Goal: Task Accomplishment & Management: Use online tool/utility

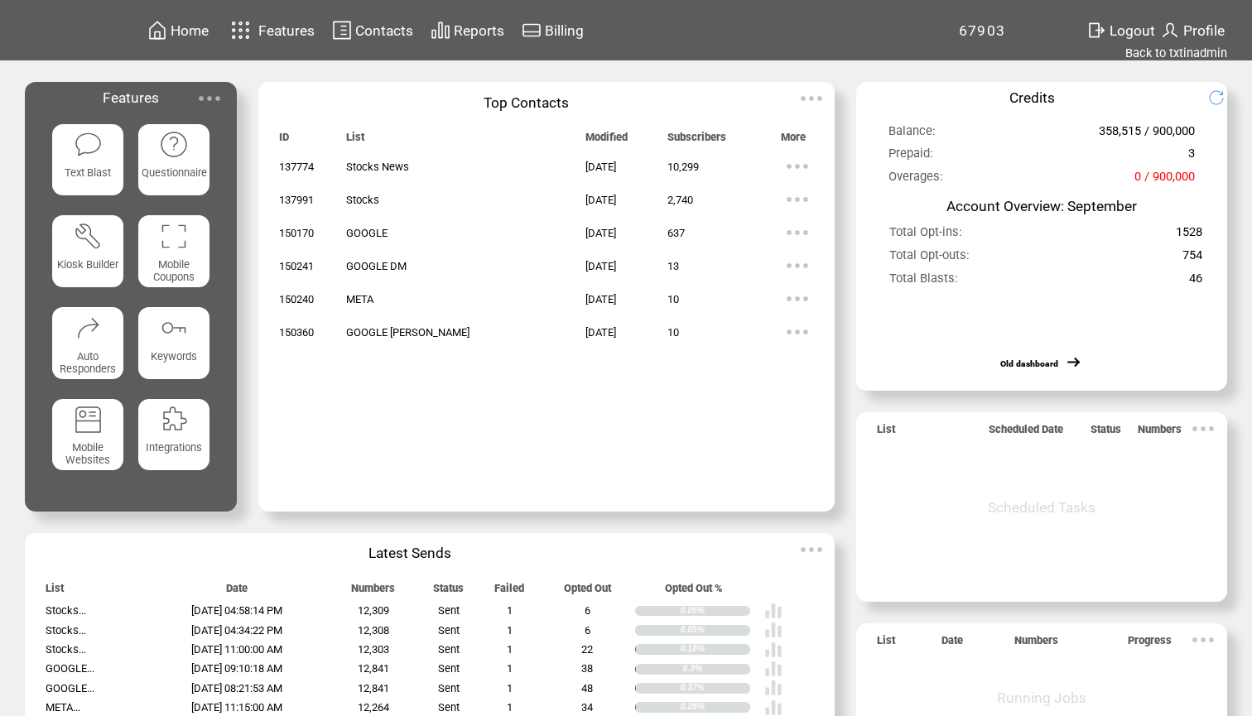
click at [189, 37] on span "Home" at bounding box center [190, 30] width 38 height 17
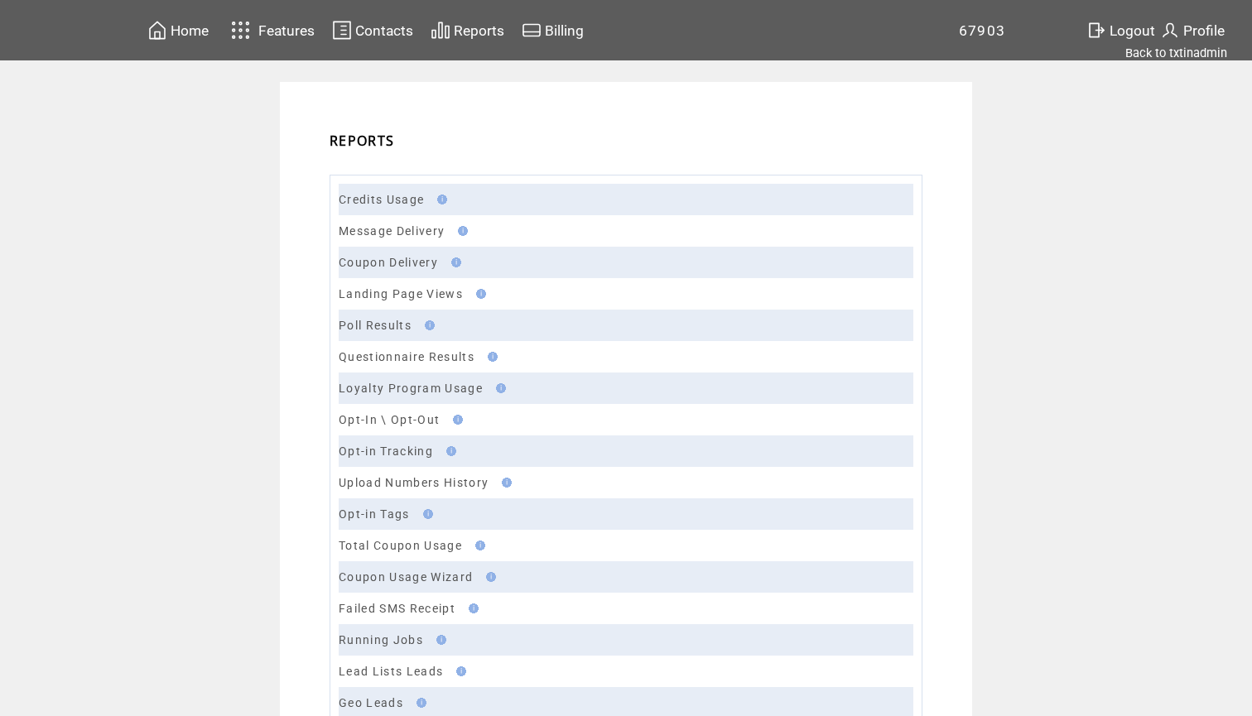
click at [370, 239] on td "Message Delivery" at bounding box center [626, 230] width 574 height 31
click at [377, 235] on link "Message Delivery" at bounding box center [392, 230] width 106 height 13
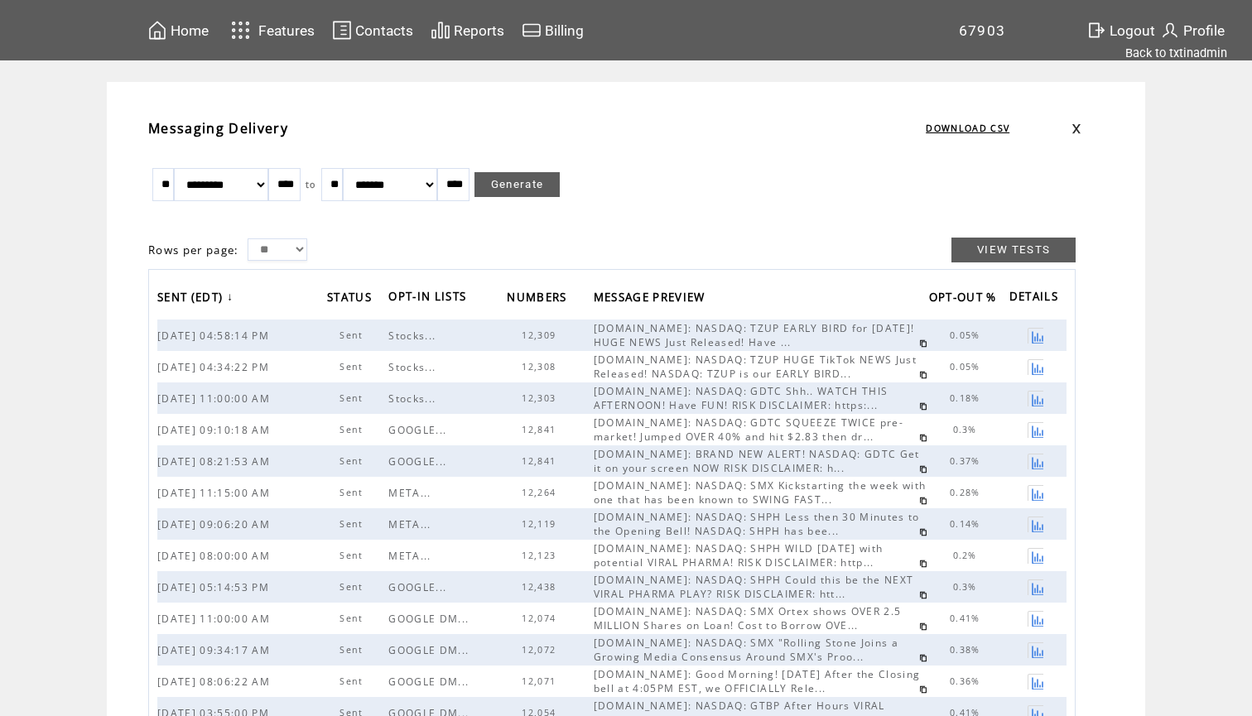
click at [919, 344] on link at bounding box center [923, 343] width 8 height 8
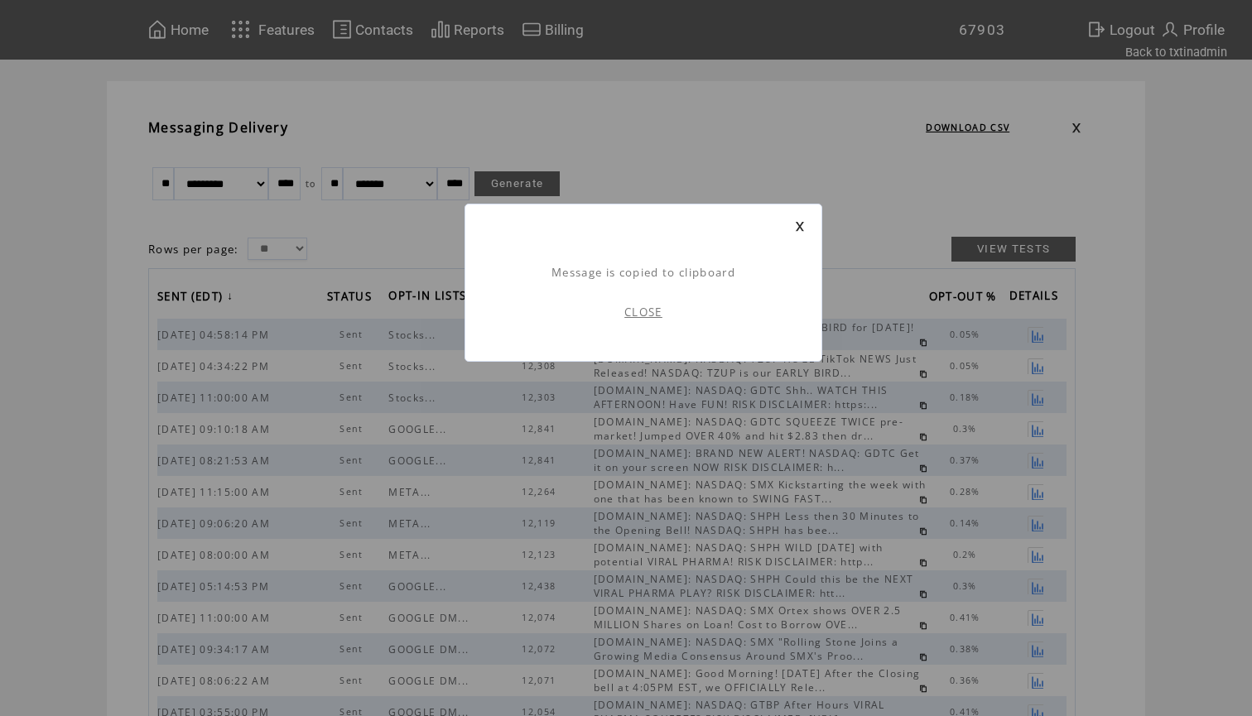
click at [647, 315] on link "CLOSE" at bounding box center [643, 312] width 38 height 15
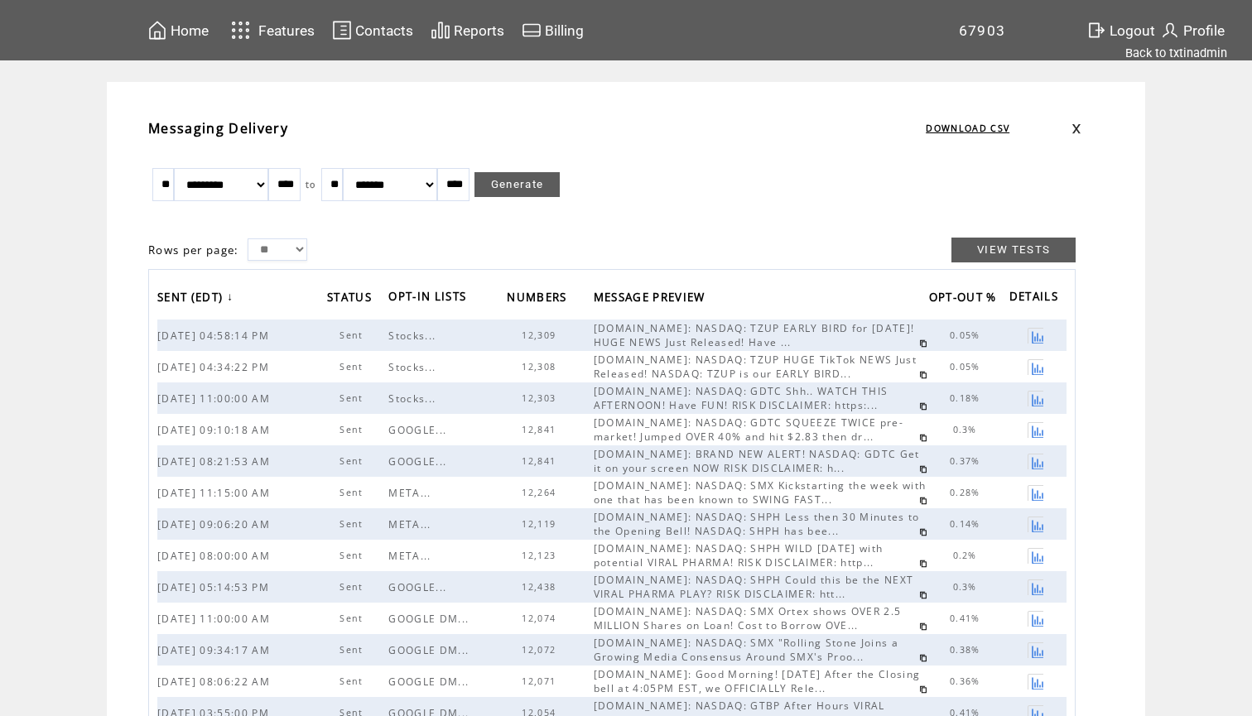
click at [206, 23] on span "Home" at bounding box center [190, 30] width 38 height 17
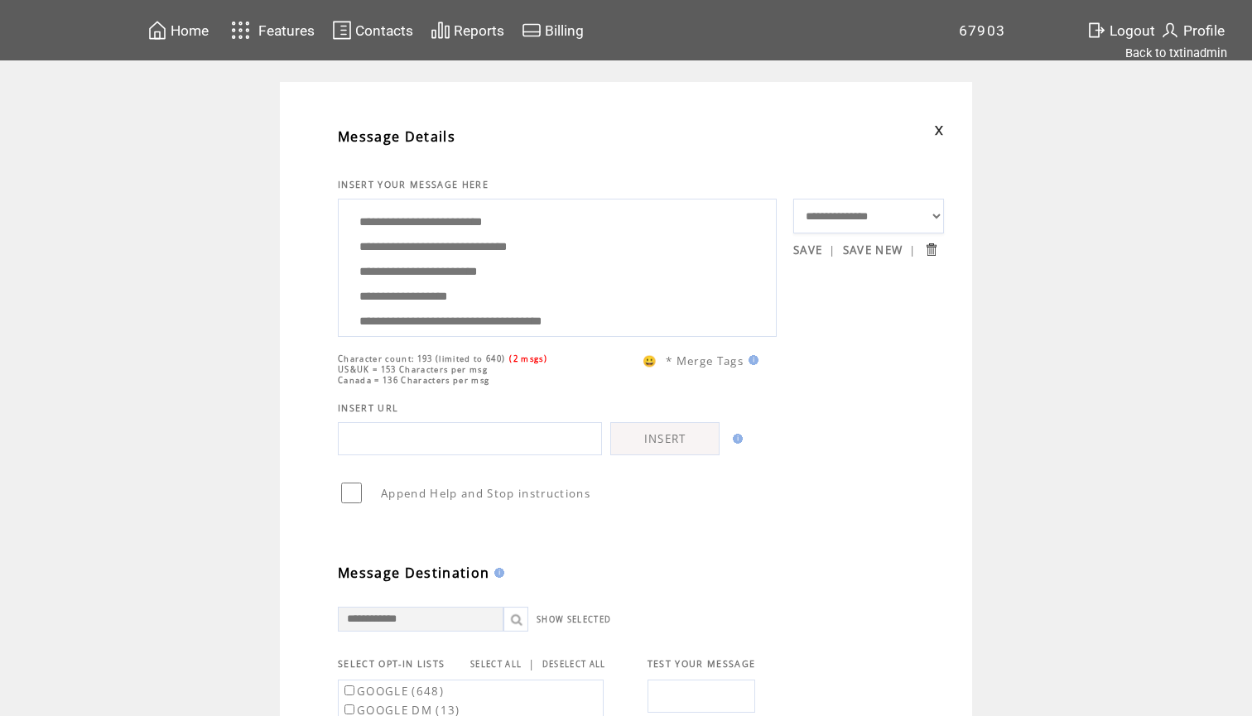
drag, startPoint x: 517, startPoint y: 287, endPoint x: 343, endPoint y: 256, distance: 177.5
click at [343, 256] on div "**********" at bounding box center [557, 268] width 439 height 138
click at [401, 274] on textarea "**********" at bounding box center [557, 266] width 420 height 124
drag, startPoint x: 504, startPoint y: 310, endPoint x: 490, endPoint y: 94, distance: 217.3
click at [490, 94] on td "**********" at bounding box center [626, 680] width 692 height 1197
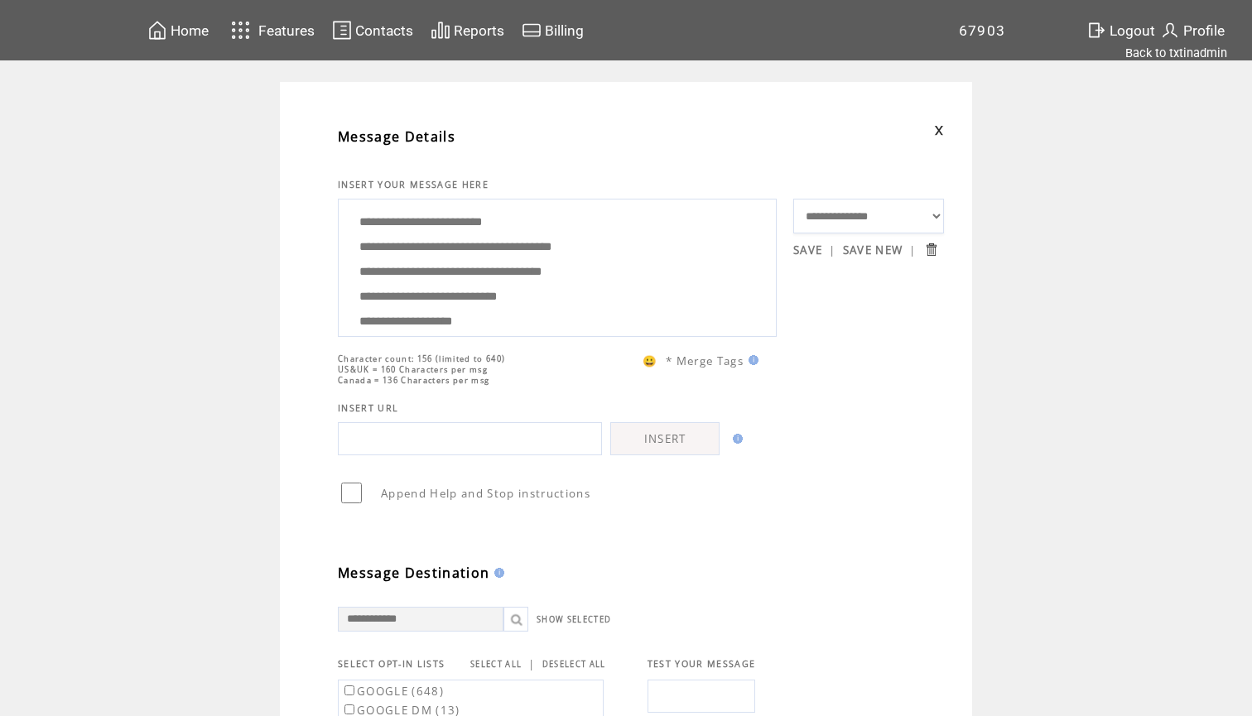
click at [529, 247] on textarea "**********" at bounding box center [557, 266] width 420 height 124
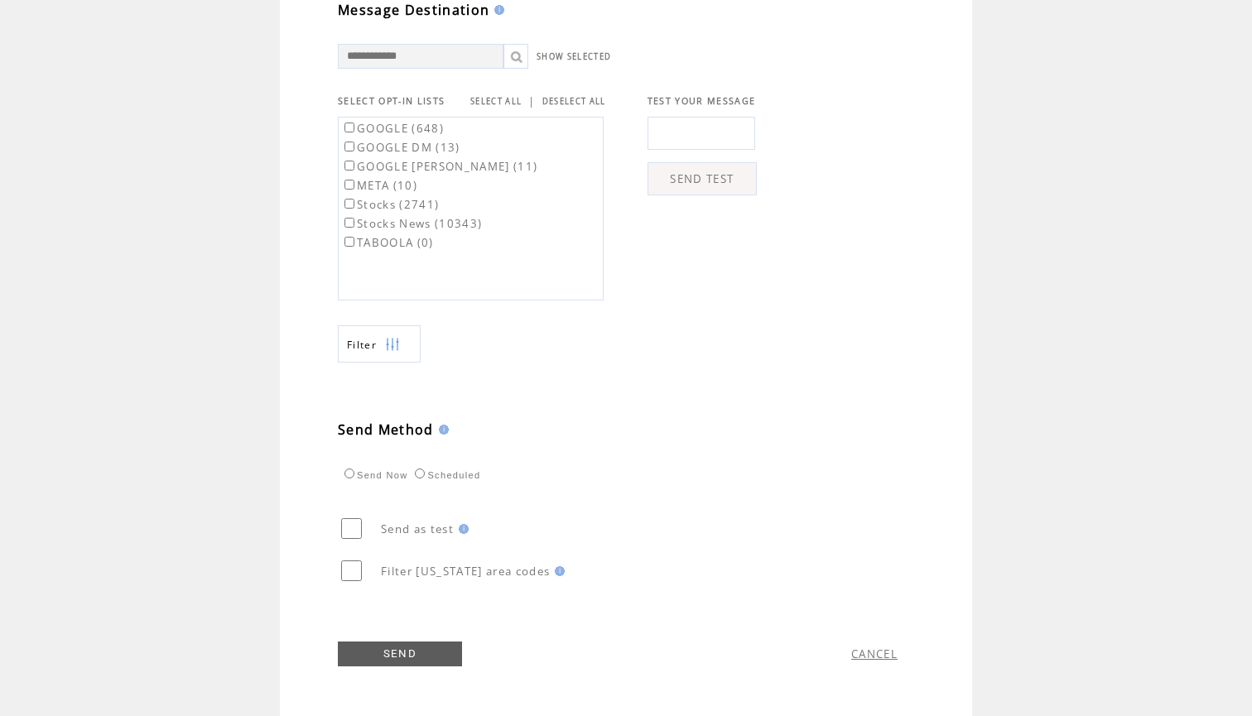
scroll to position [572, 0]
type textarea "**********"
click at [699, 142] on input "text" at bounding box center [701, 133] width 108 height 33
type input "**********"
click at [887, 140] on td at bounding box center [840, 204] width 166 height 192
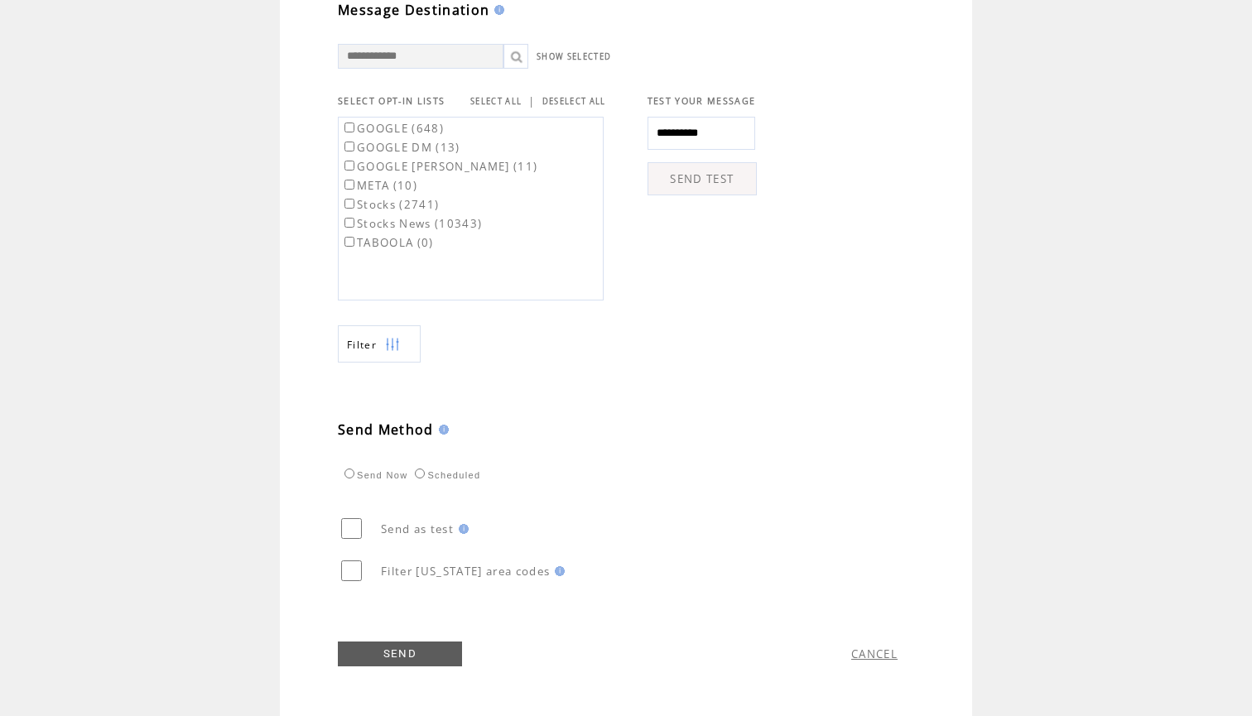
click at [732, 171] on link "SEND TEST" at bounding box center [701, 178] width 109 height 33
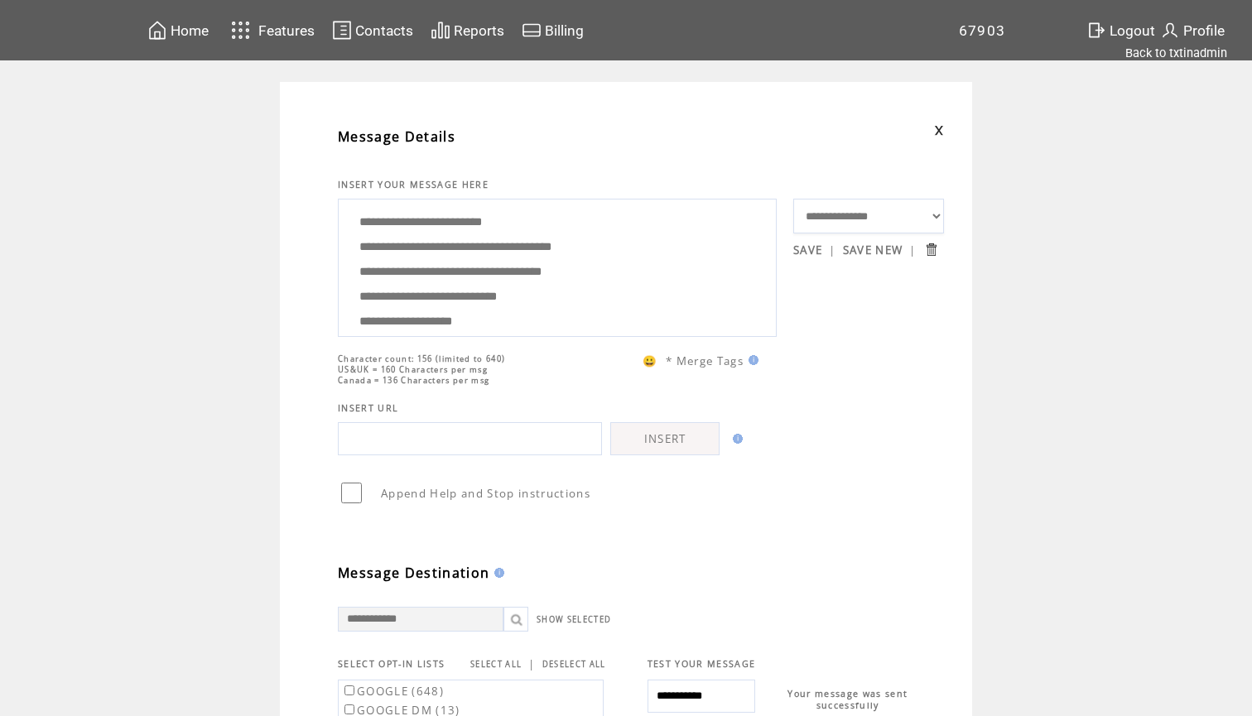
click at [641, 255] on textarea "**********" at bounding box center [557, 266] width 420 height 124
drag, startPoint x: 517, startPoint y: 312, endPoint x: 482, endPoint y: 118, distance: 197.7
click at [482, 118] on tbody "**********" at bounding box center [641, 580] width 606 height 930
click at [242, 368] on td "**********" at bounding box center [626, 680] width 1252 height 1197
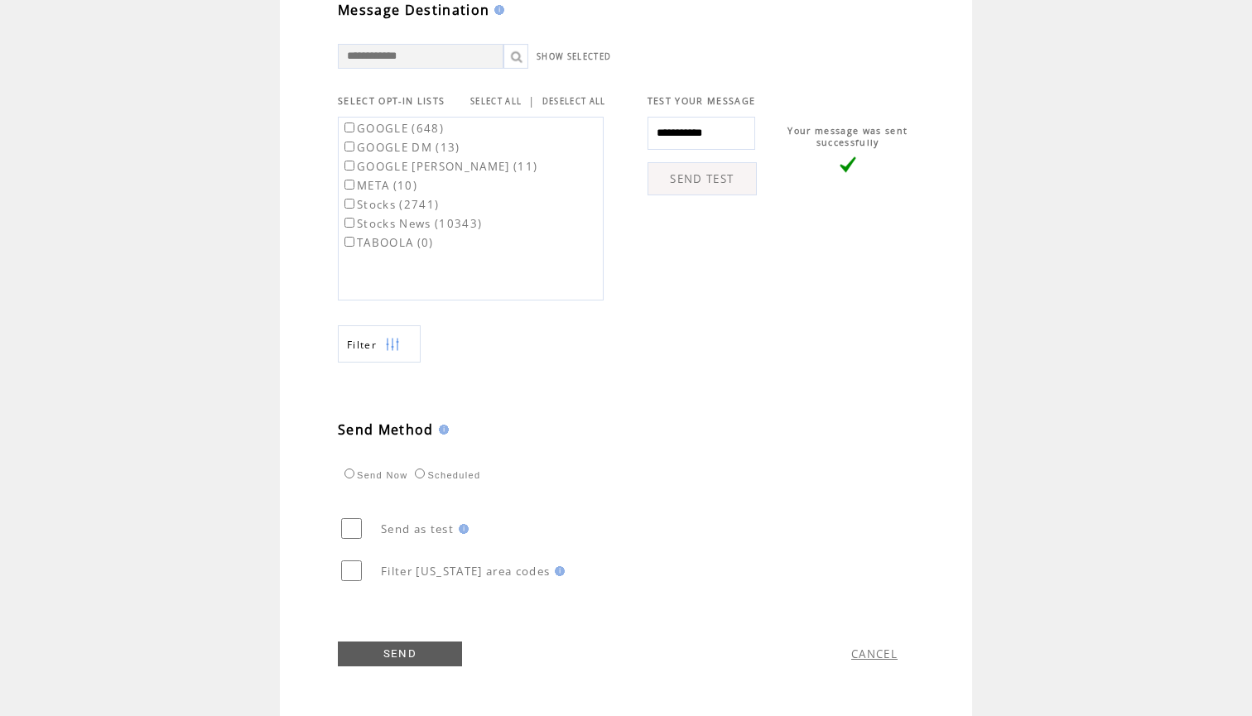
scroll to position [572, 0]
click at [501, 101] on link "SELECT ALL" at bounding box center [495, 101] width 51 height 11
click at [413, 131] on label "GOOGLE (648)" at bounding box center [392, 128] width 103 height 15
click at [417, 140] on label "GOOGLE DM (13)" at bounding box center [400, 147] width 119 height 15
click at [415, 167] on label "GOOGLE JOE (11)" at bounding box center [439, 166] width 196 height 15
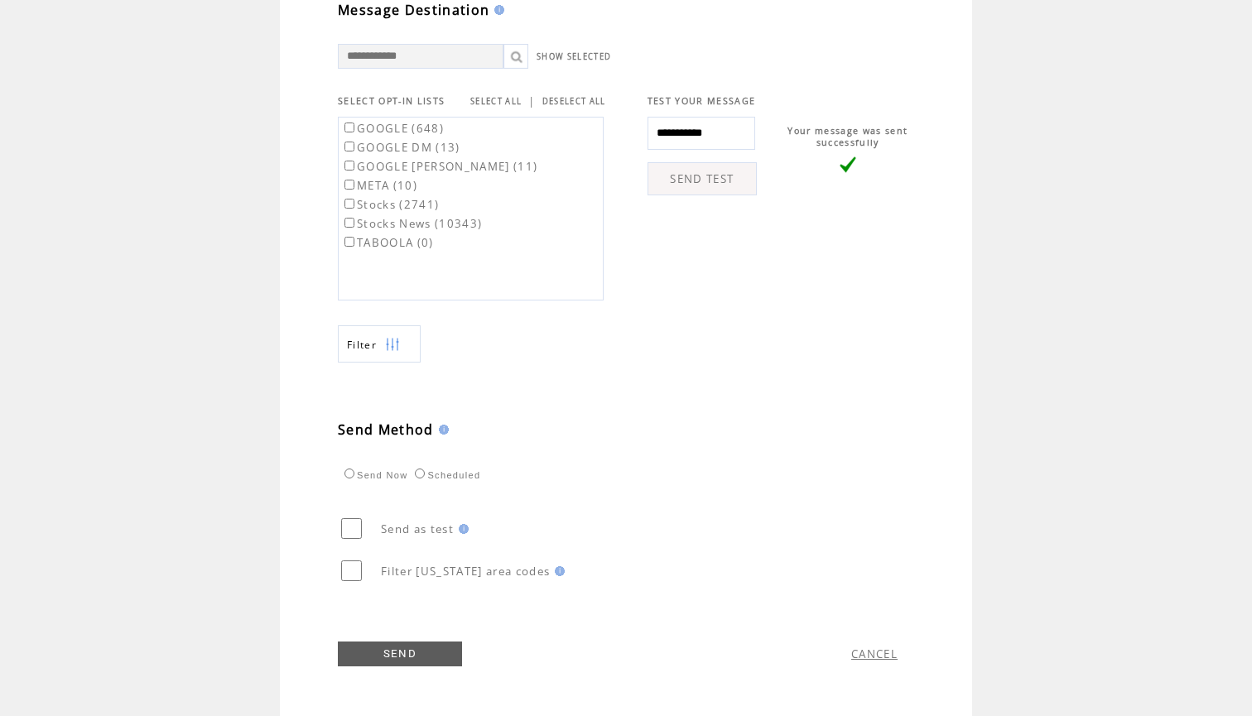
click at [402, 183] on label "META (10)" at bounding box center [379, 185] width 76 height 15
click at [412, 238] on label "TABOOLA (0)" at bounding box center [387, 242] width 93 height 15
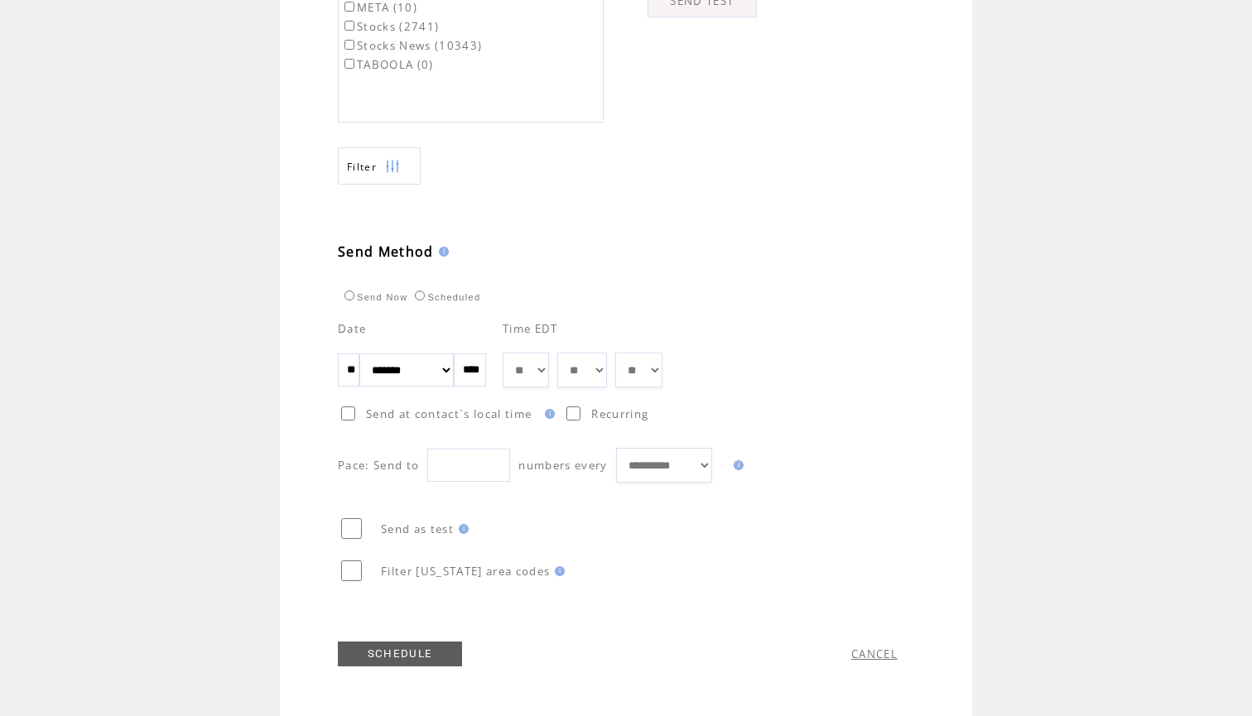
scroll to position [750, 0]
select select "*"
click at [769, 374] on div "**********" at bounding box center [641, 394] width 606 height 178
click at [377, 652] on link "SCHEDULE" at bounding box center [400, 653] width 124 height 25
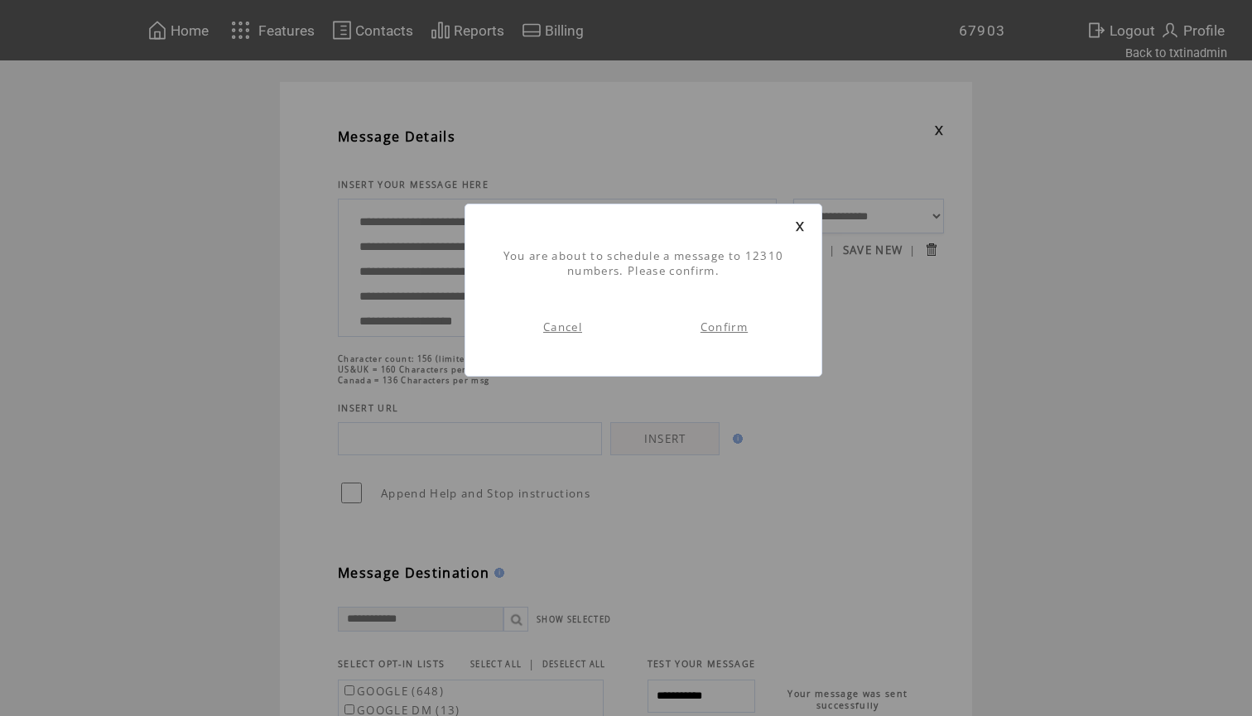
scroll to position [1, 0]
click at [737, 326] on link "Confirm" at bounding box center [723, 327] width 47 height 15
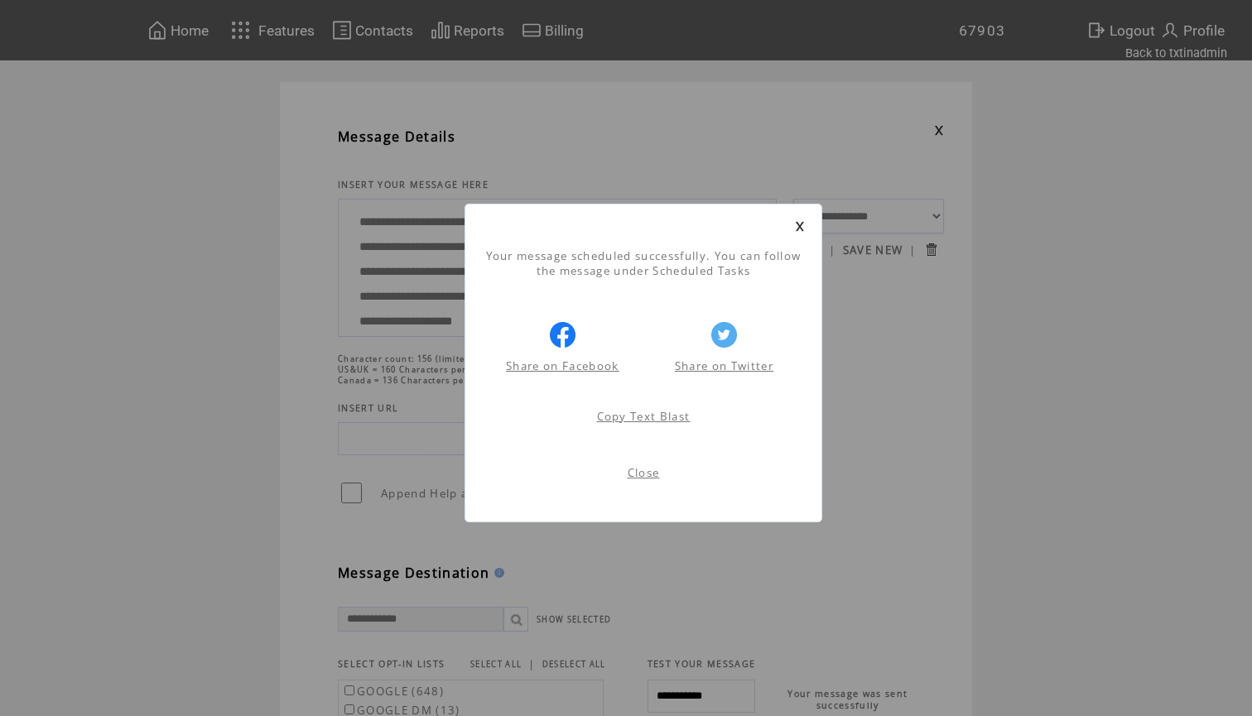
scroll to position [1, 0]
click at [801, 223] on link at bounding box center [800, 226] width 10 height 11
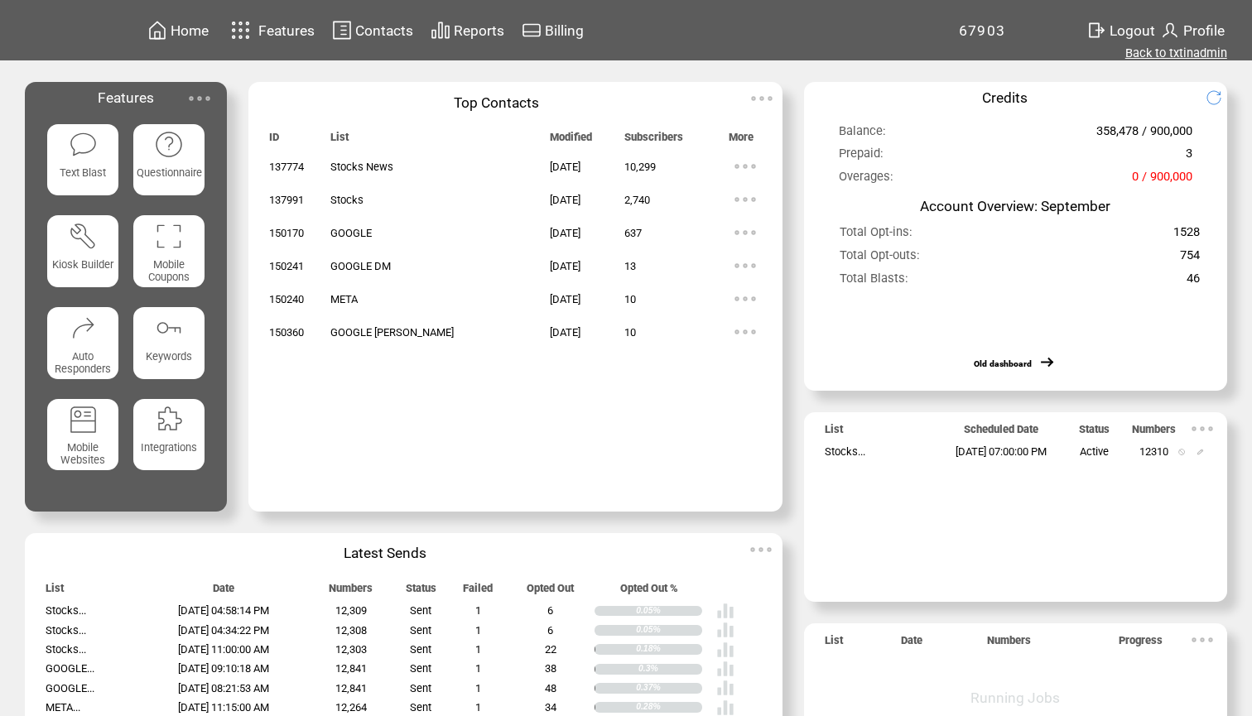
click at [1163, 55] on link "Back to txtinadmin" at bounding box center [1176, 53] width 102 height 15
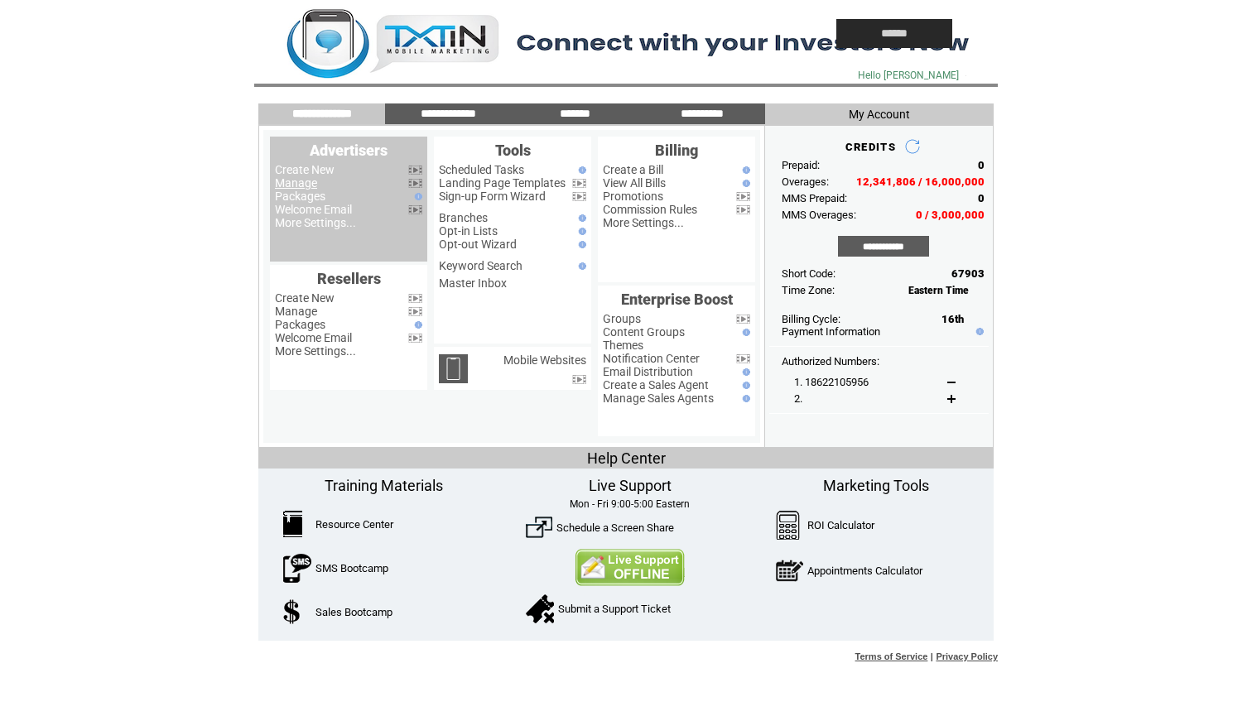
click at [291, 185] on link "Manage" at bounding box center [296, 182] width 42 height 13
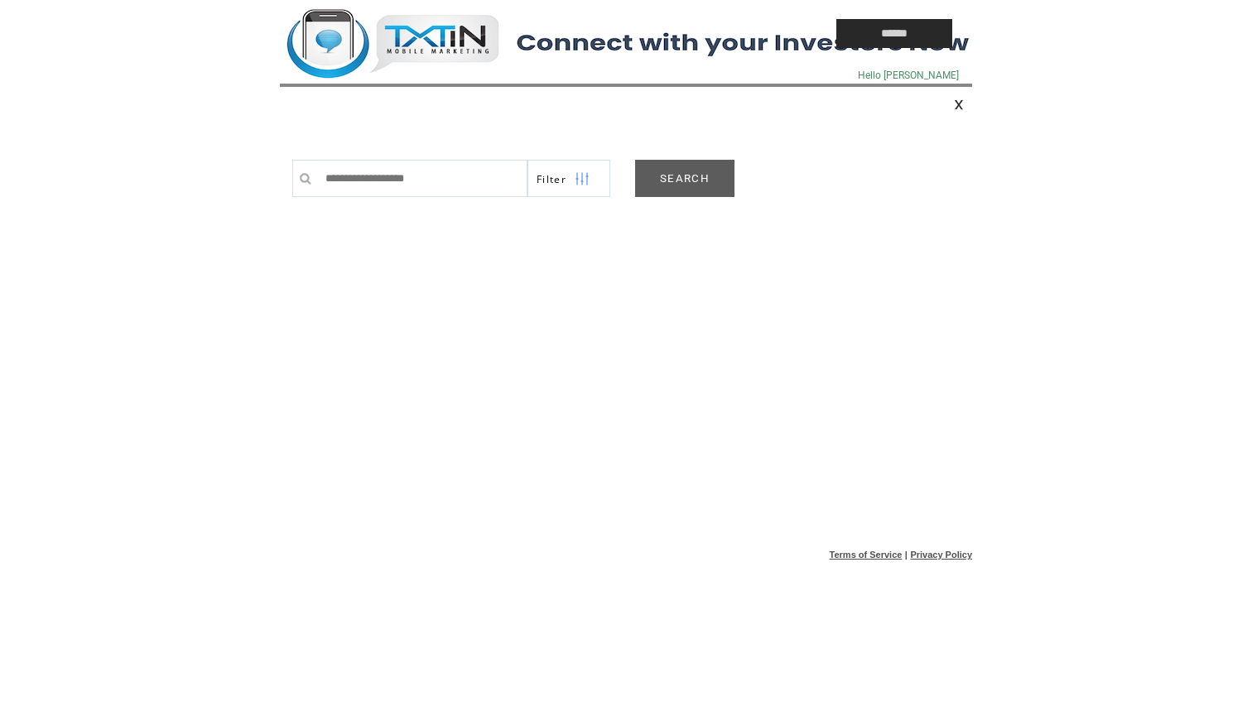
click at [660, 175] on link "SEARCH" at bounding box center [684, 178] width 99 height 37
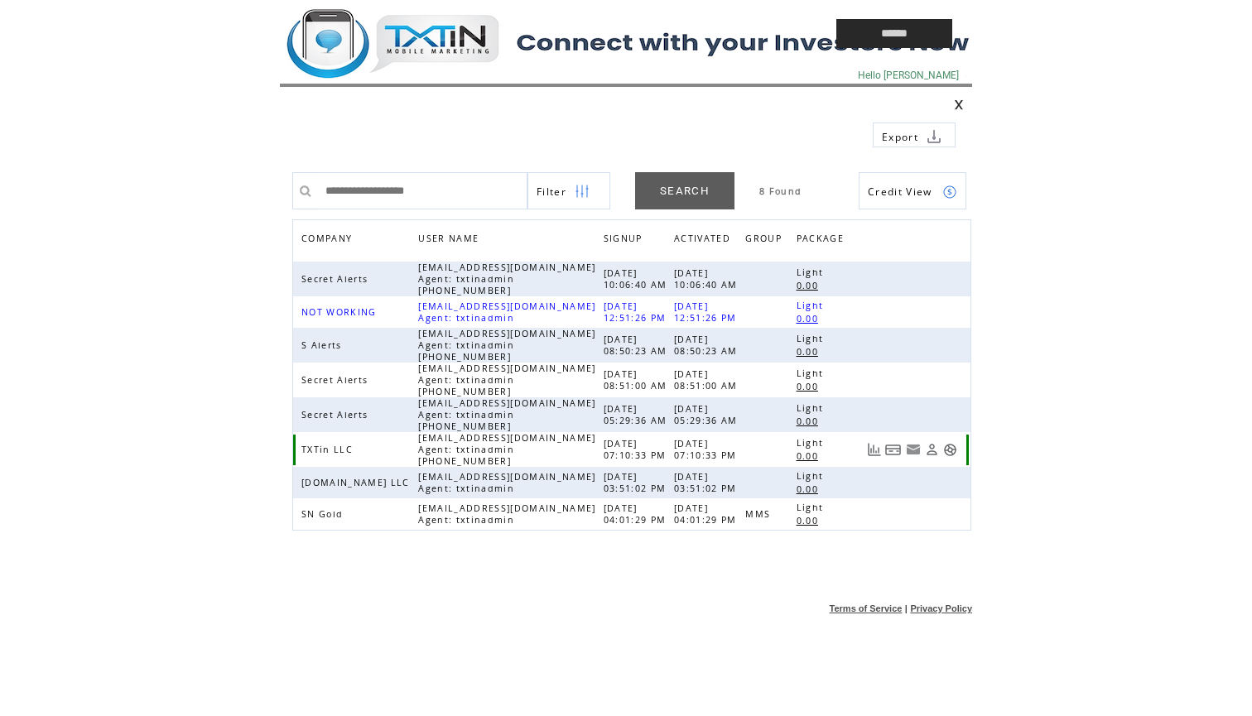
click at [950, 449] on link at bounding box center [950, 450] width 14 height 14
click at [464, 43] on td at bounding box center [520, 33] width 480 height 67
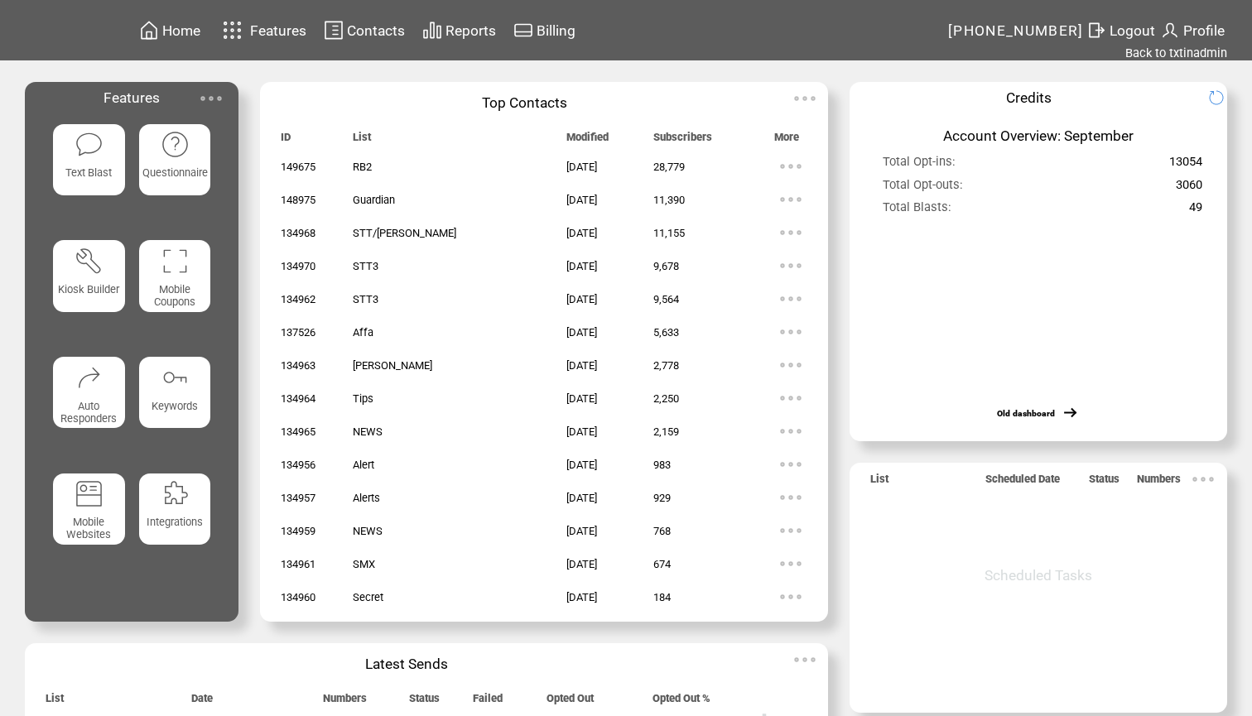
click at [85, 134] on img at bounding box center [88, 144] width 29 height 29
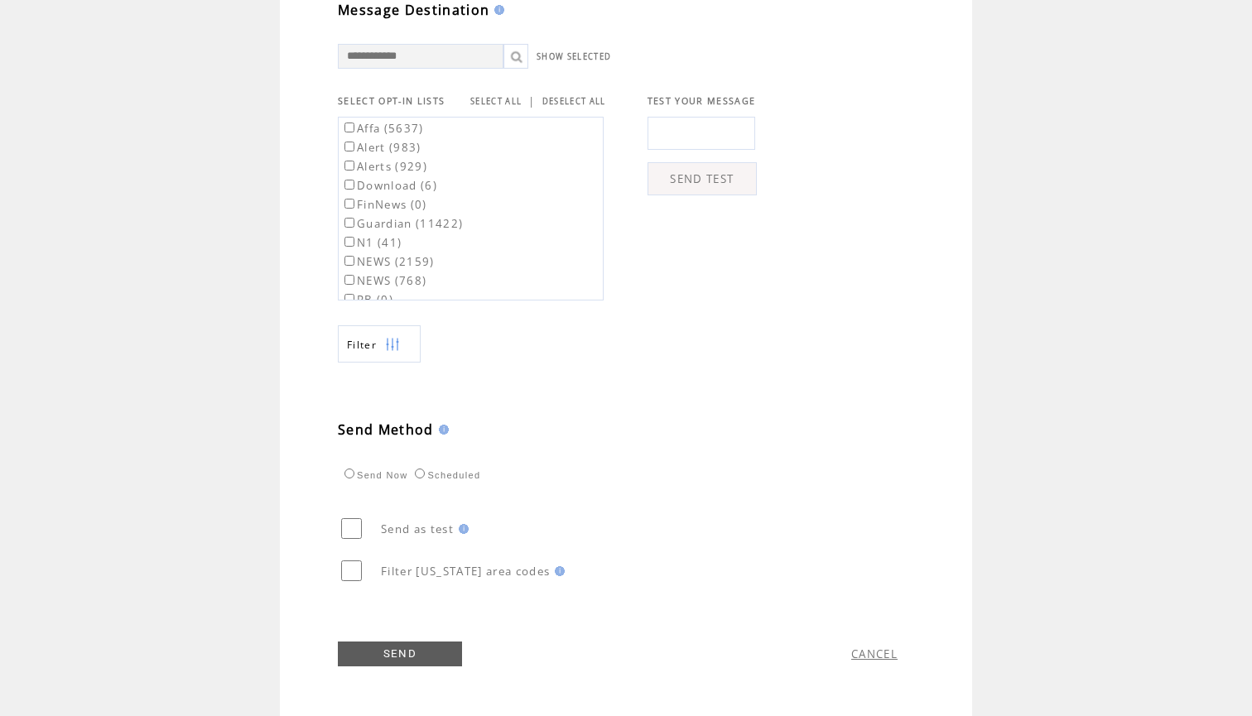
scroll to position [572, 0]
type textarea "**********"
click at [404, 127] on label "Affa (5637)" at bounding box center [382, 128] width 83 height 15
click at [400, 228] on label "Guardian (11422)" at bounding box center [402, 223] width 122 height 15
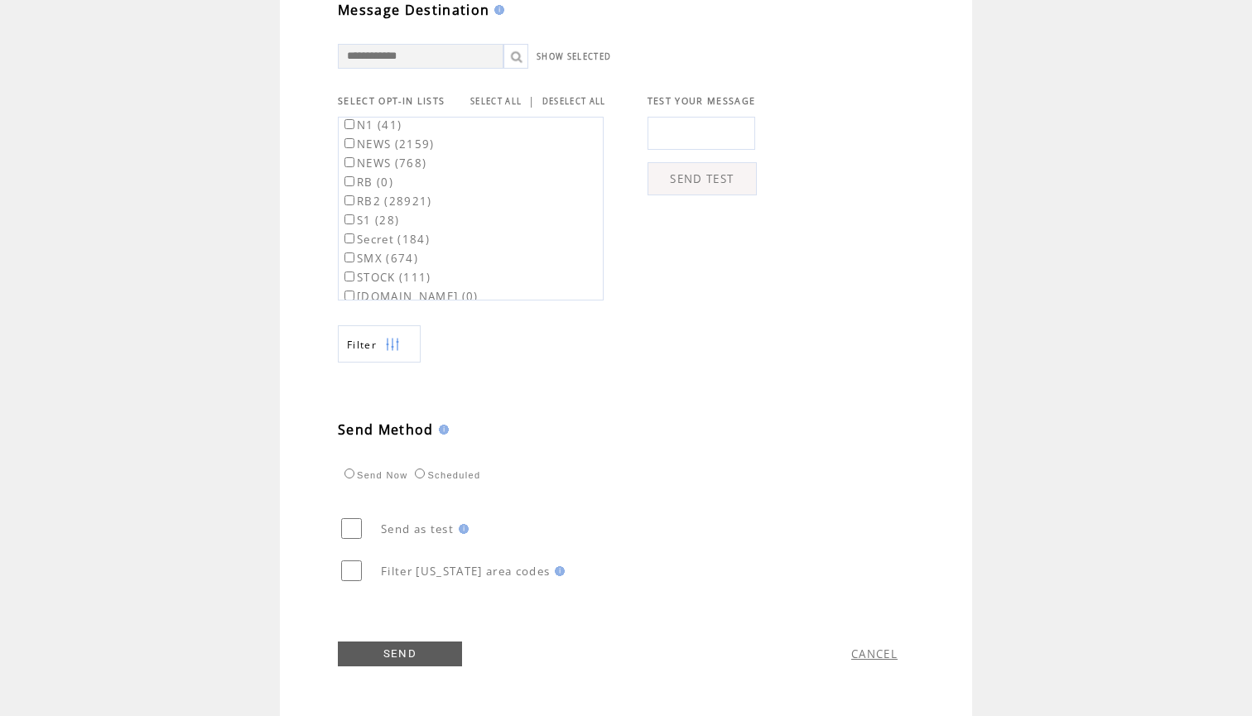
click at [413, 200] on label "RB2 (28921)" at bounding box center [386, 201] width 91 height 15
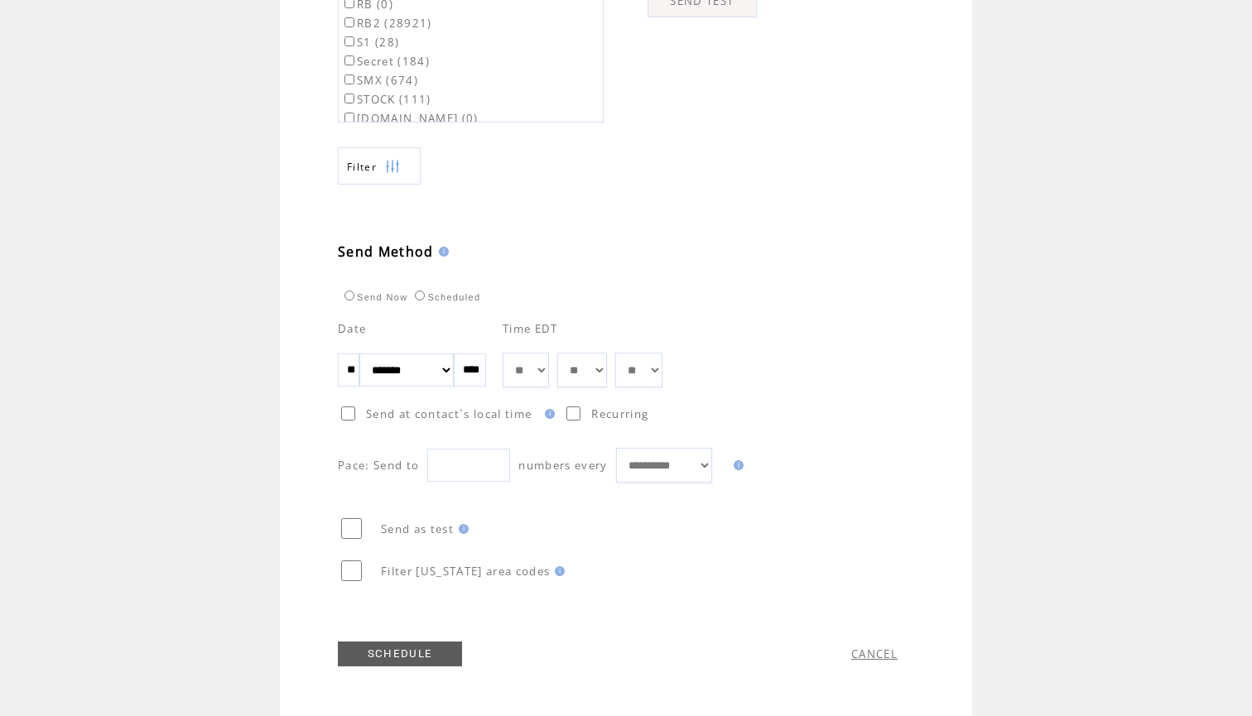
scroll to position [750, 0]
select select "*"
drag, startPoint x: 609, startPoint y: 380, endPoint x: 658, endPoint y: 371, distance: 49.7
click at [658, 371] on tr "** ** ** ** ** ** ** ** ** ** ** ** ** ** ** ** ** ** ** ** ** ** ** ** ** ** *…" at bounding box center [582, 370] width 160 height 35
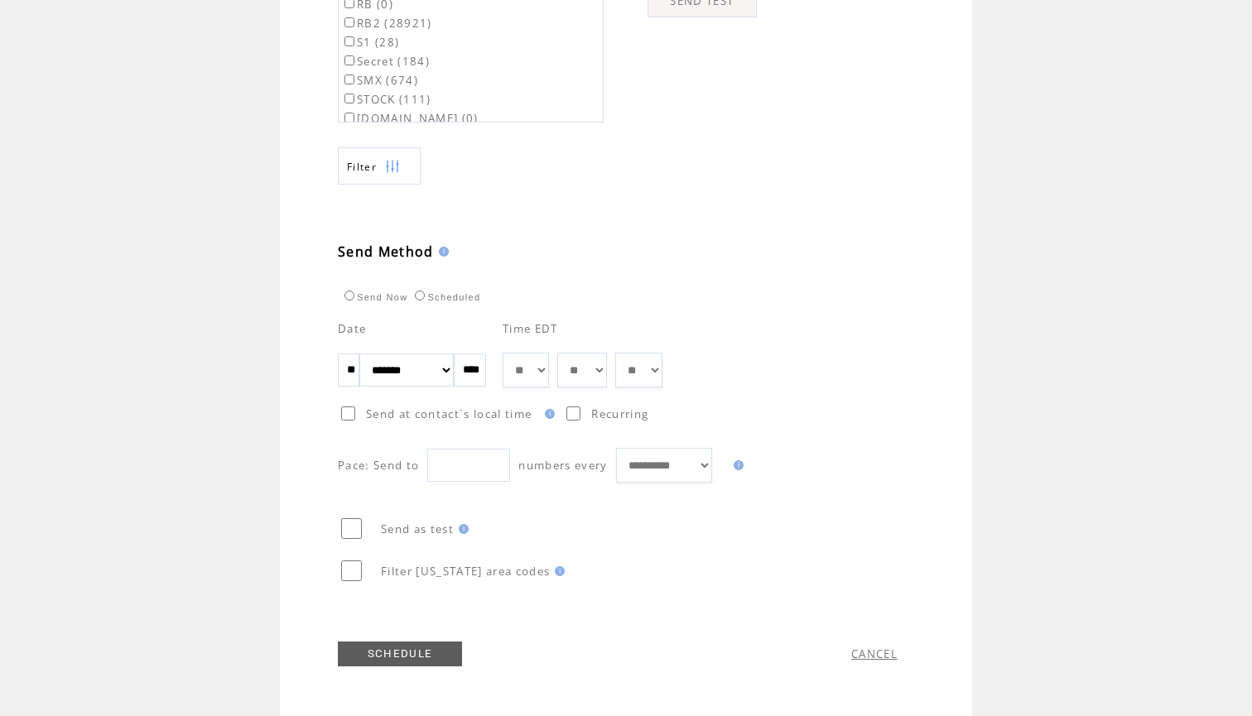
click at [395, 656] on link "SCHEDULE" at bounding box center [400, 653] width 124 height 25
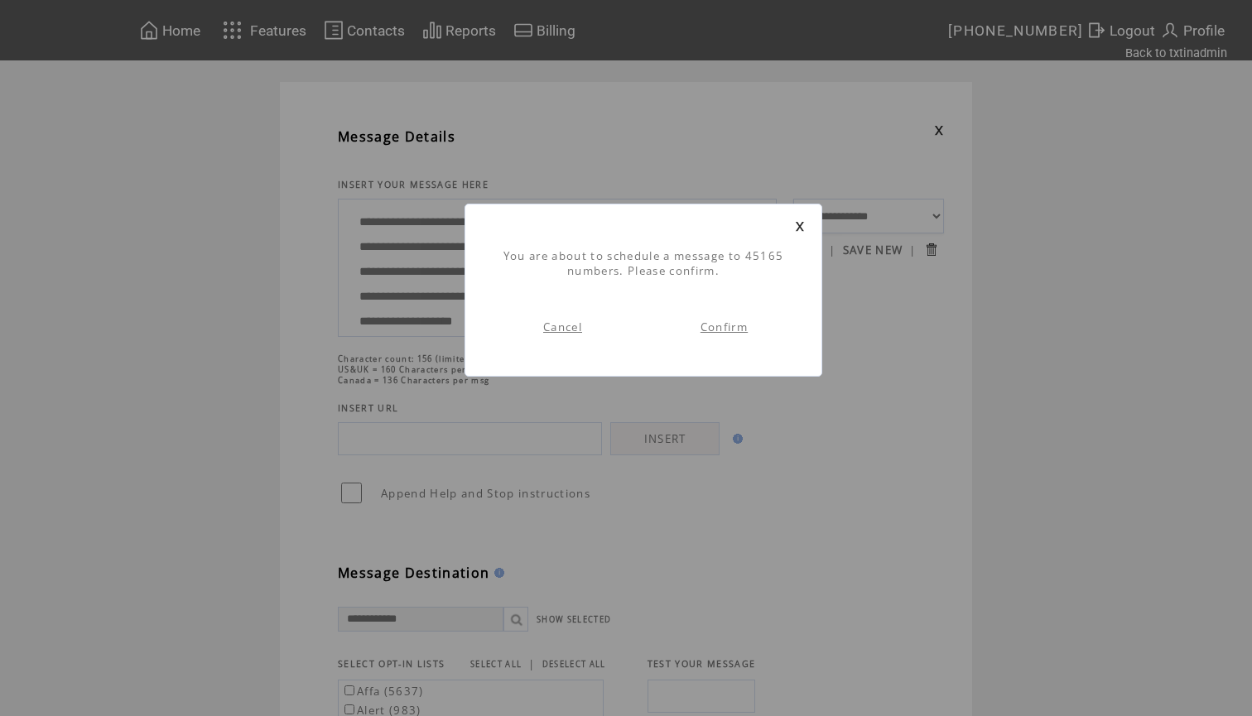
scroll to position [1, 0]
click at [725, 326] on link "Confirm" at bounding box center [723, 327] width 47 height 15
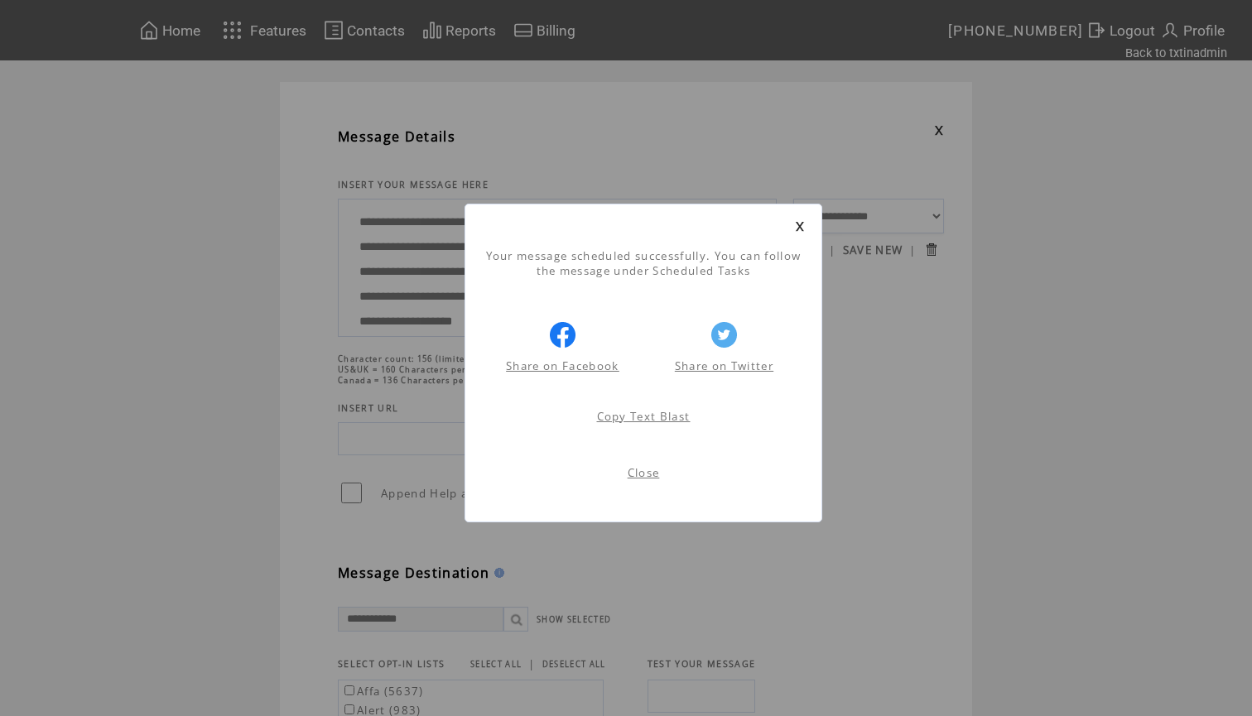
scroll to position [1, 0]
click at [798, 228] on link at bounding box center [800, 226] width 10 height 11
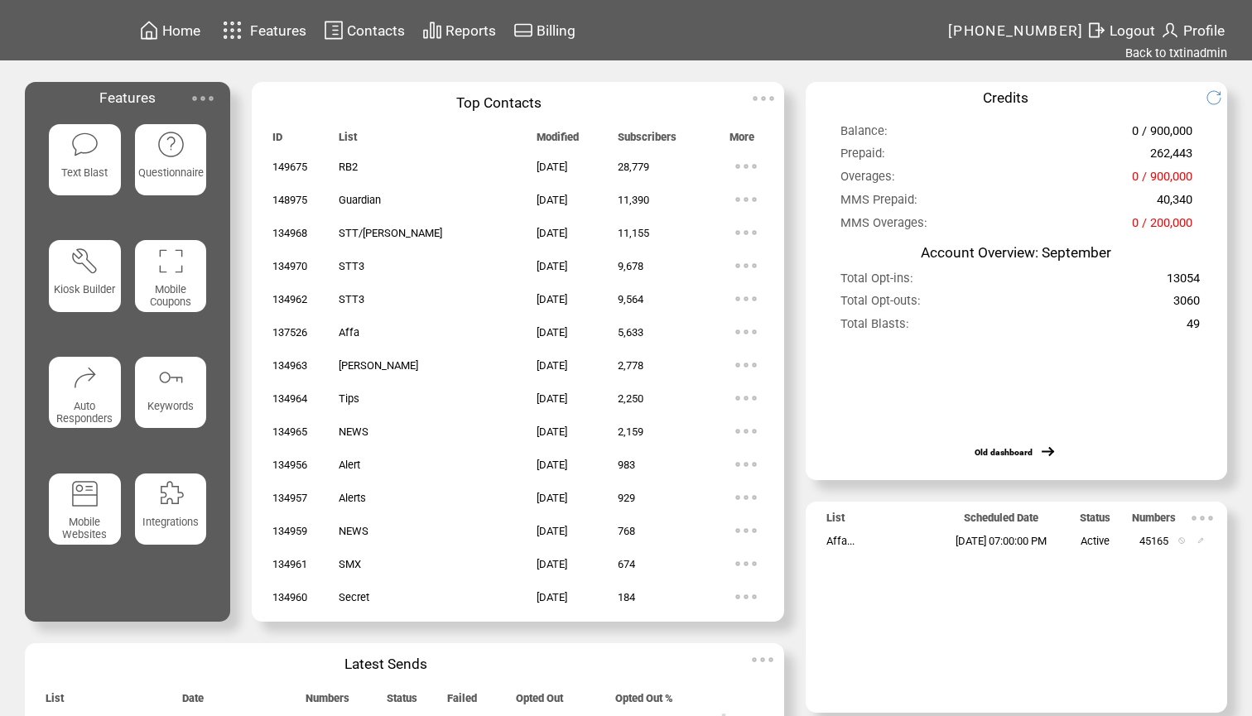
click at [1164, 50] on link "Back to txtinadmin" at bounding box center [1176, 53] width 102 height 15
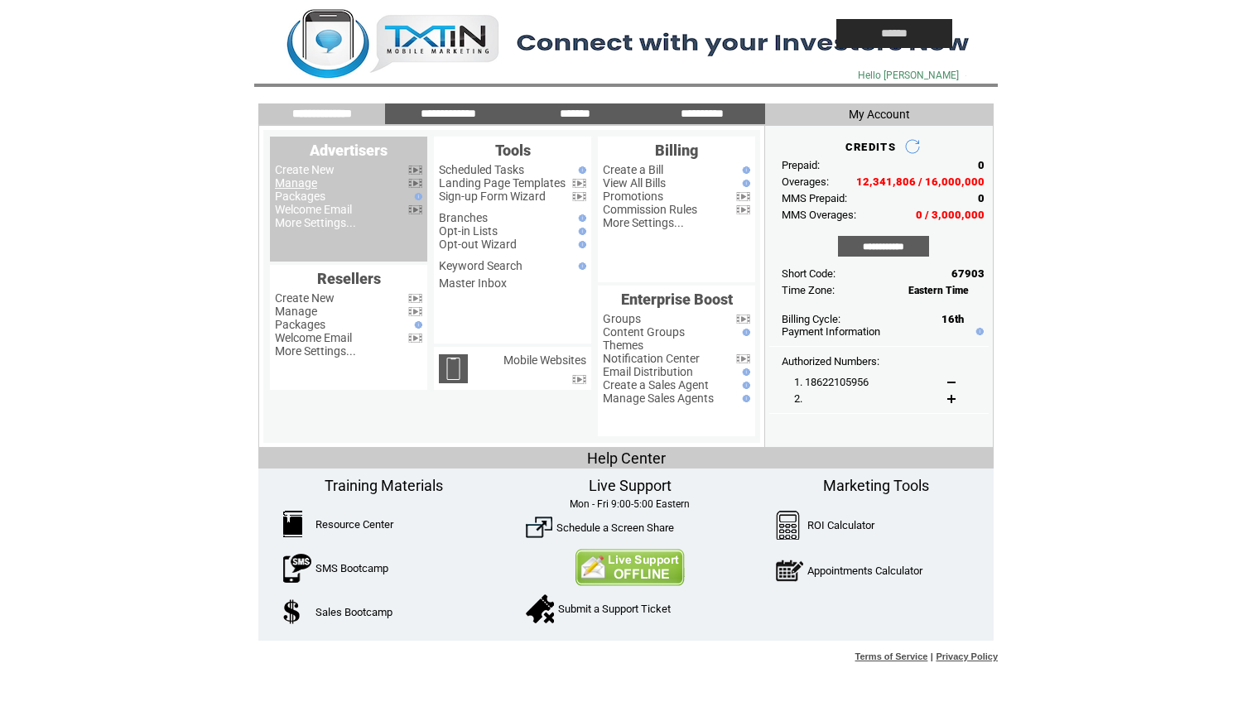
click at [315, 184] on link "Manage" at bounding box center [296, 182] width 42 height 13
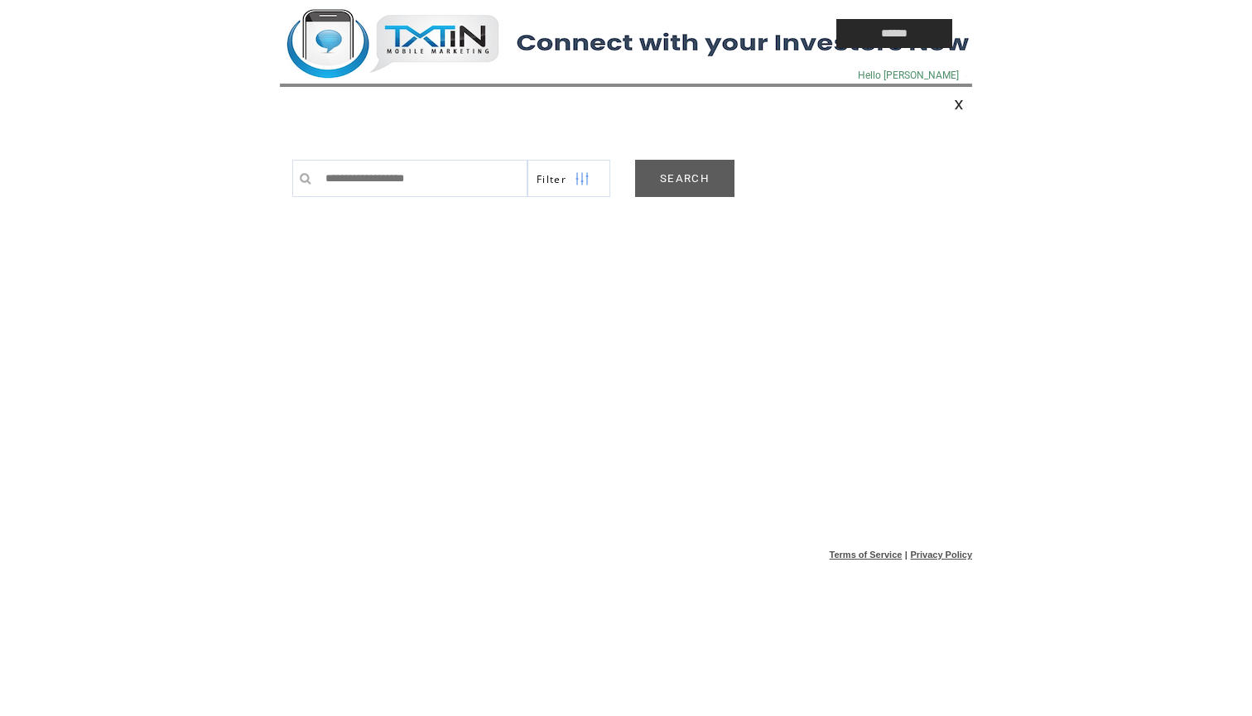
click at [677, 177] on link "SEARCH" at bounding box center [684, 178] width 99 height 37
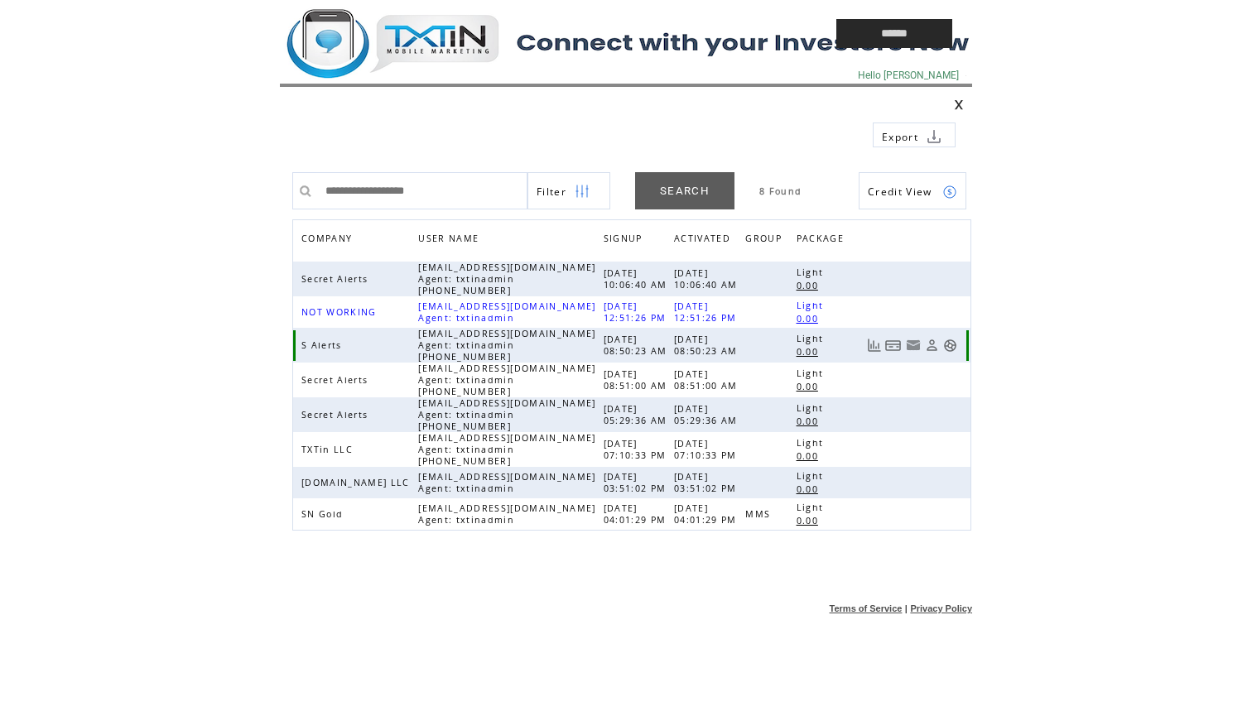
click at [949, 348] on link at bounding box center [950, 346] width 14 height 14
click at [435, 34] on td at bounding box center [520, 33] width 480 height 67
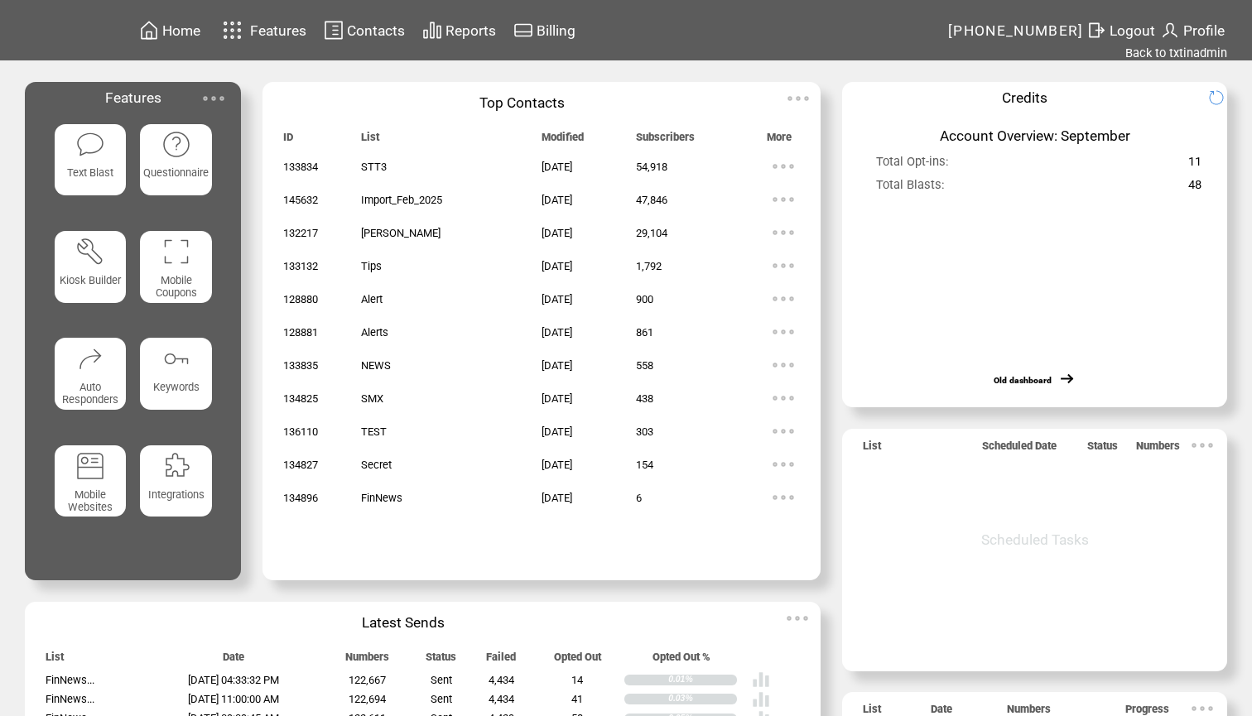
click at [496, 27] on span "Reports" at bounding box center [470, 30] width 50 height 17
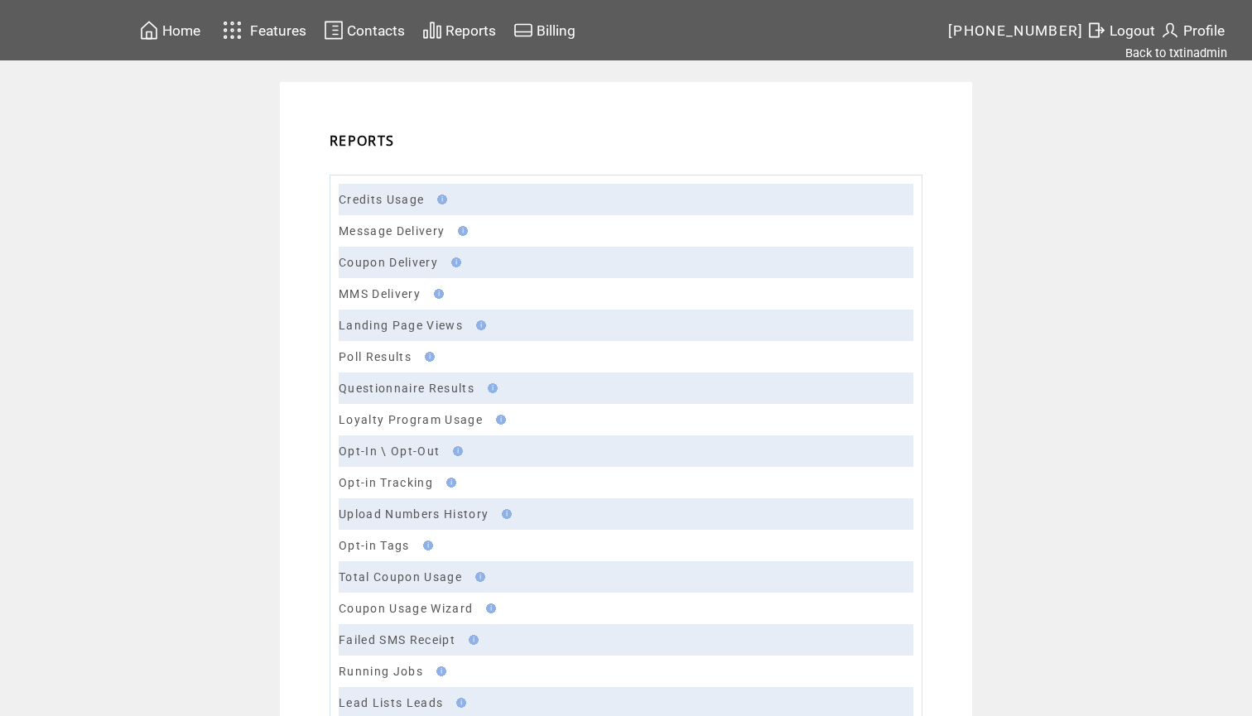
click at [371, 222] on td "Message Delivery" at bounding box center [626, 230] width 574 height 31
click at [371, 241] on td "Message Delivery" at bounding box center [626, 230] width 574 height 31
click at [195, 30] on span "Home" at bounding box center [181, 30] width 38 height 17
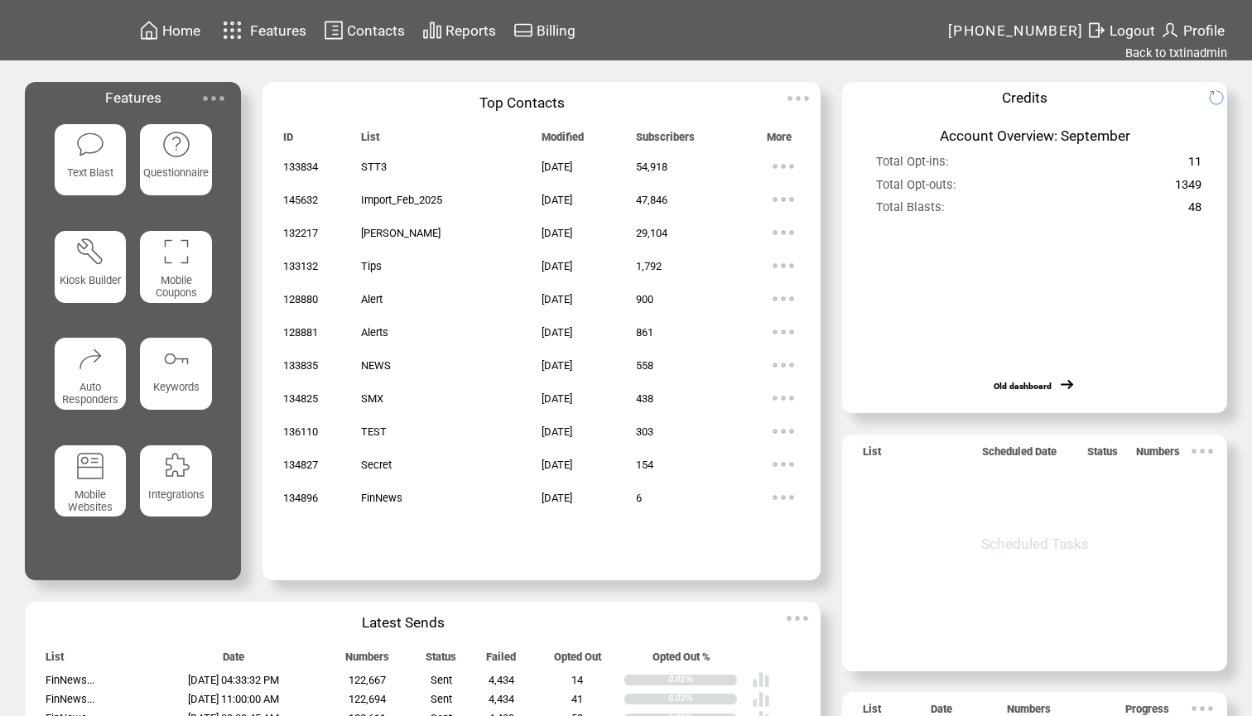
click at [98, 144] on img at bounding box center [89, 144] width 29 height 29
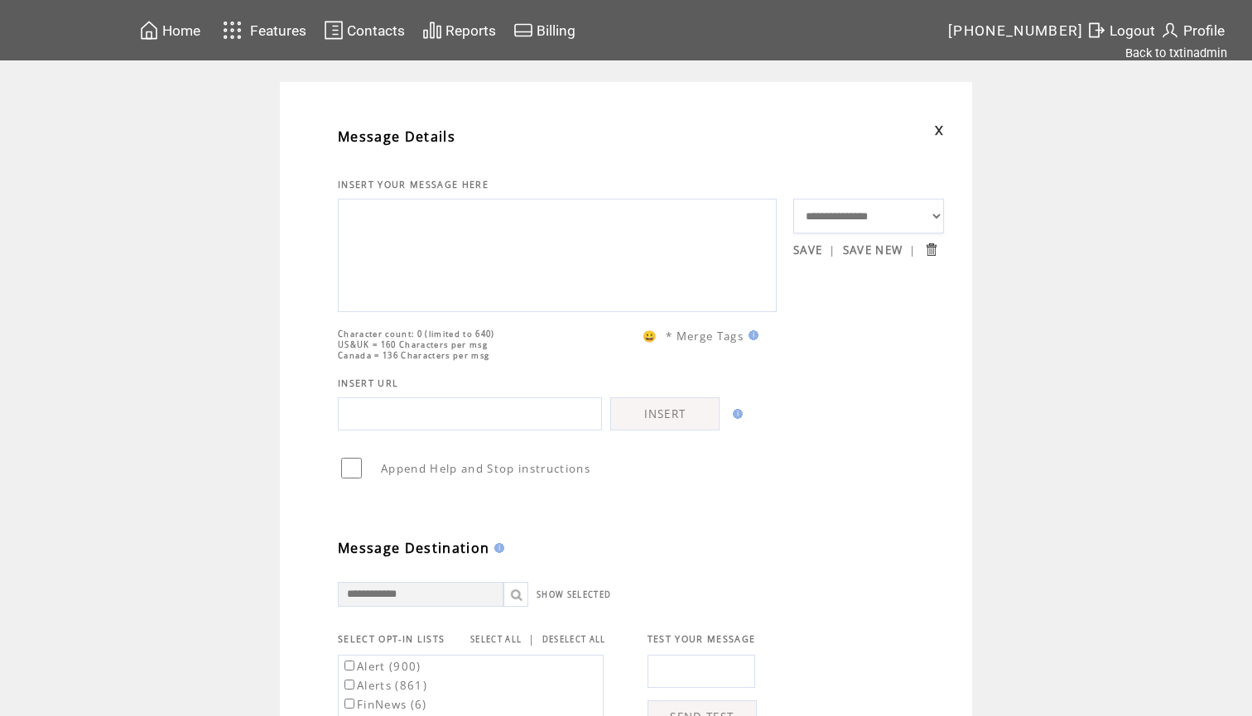
click at [521, 255] on textarea at bounding box center [557, 253] width 420 height 99
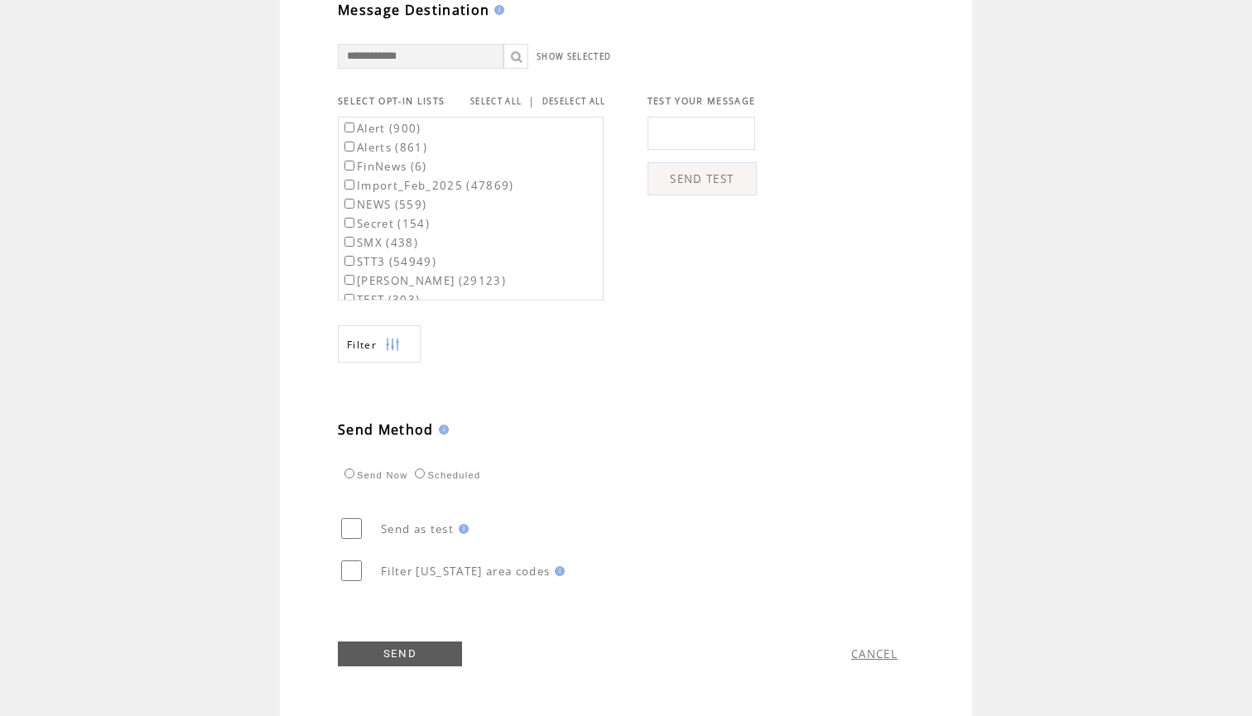
scroll to position [572, 0]
type textarea "**********"
click at [502, 101] on link "SELECT ALL" at bounding box center [495, 101] width 51 height 11
click at [398, 131] on label "Alert (900)" at bounding box center [381, 128] width 80 height 15
click at [398, 149] on label "Alerts (861)" at bounding box center [384, 147] width 86 height 15
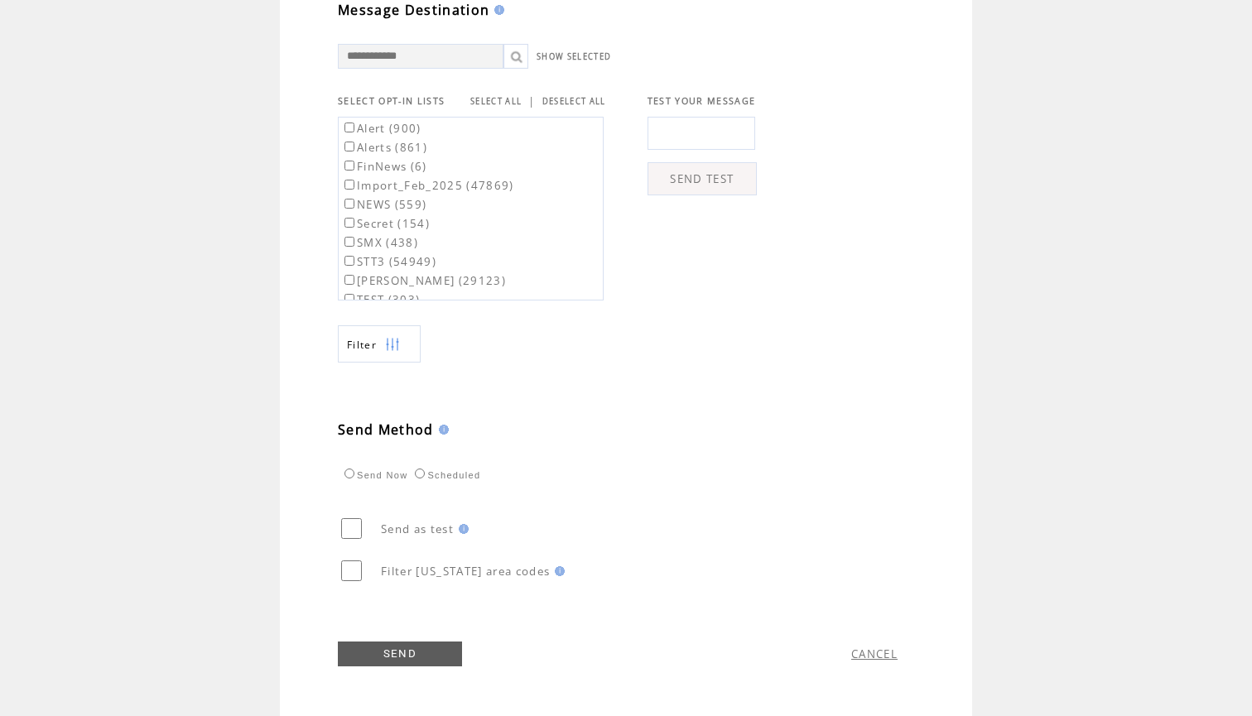
click at [423, 470] on label "Scheduled" at bounding box center [446, 475] width 70 height 10
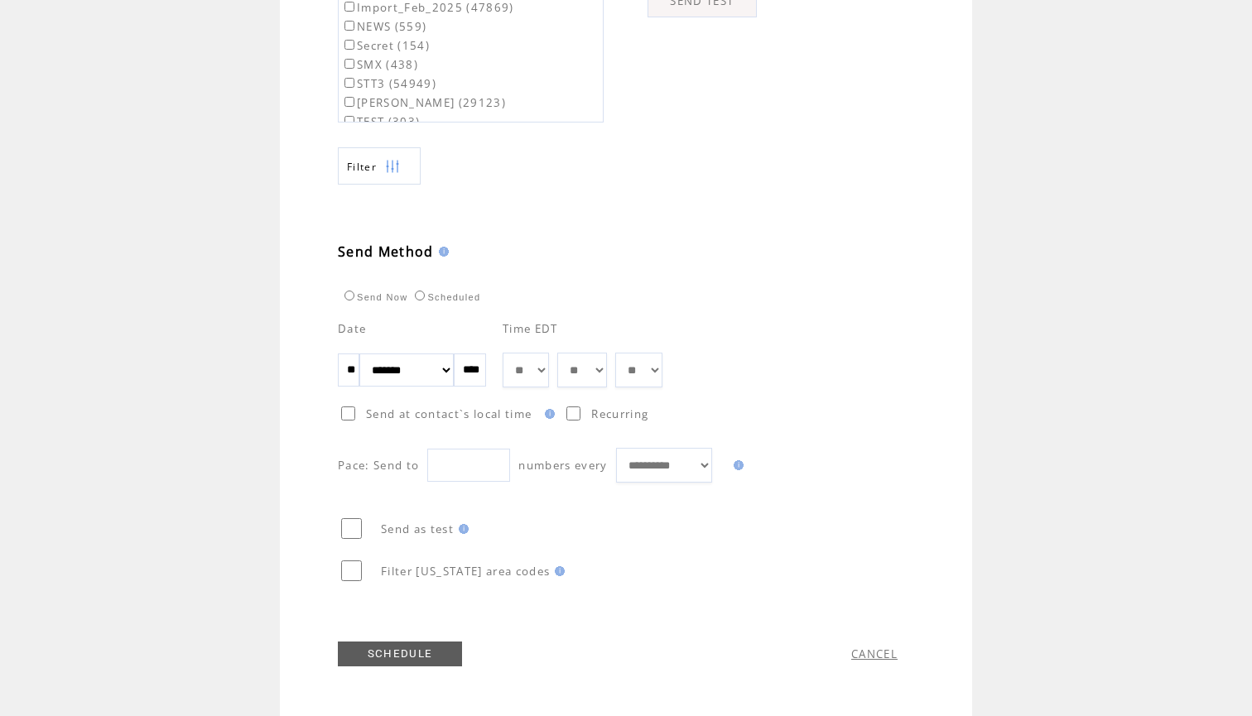
scroll to position [750, 0]
select select "*"
drag, startPoint x: 602, startPoint y: 360, endPoint x: 766, endPoint y: 324, distance: 168.5
click at [766, 324] on div "**********" at bounding box center [641, 394] width 606 height 178
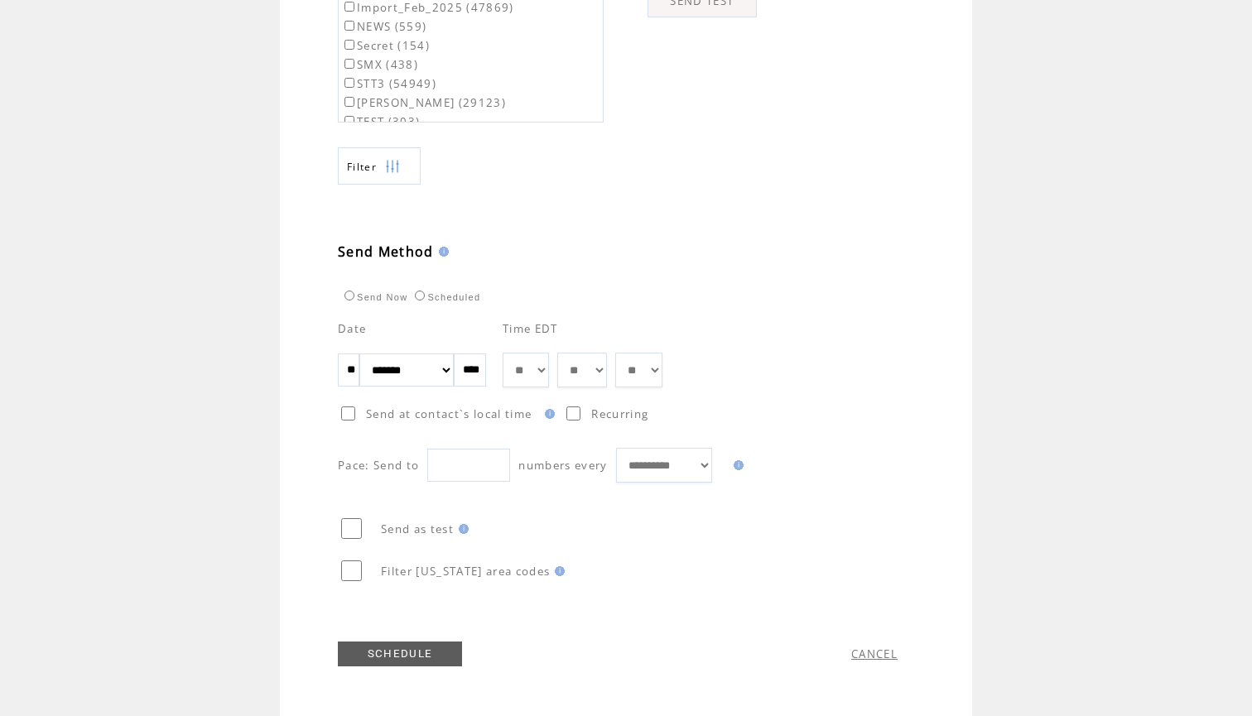
click at [406, 661] on link "SCHEDULE" at bounding box center [400, 653] width 124 height 25
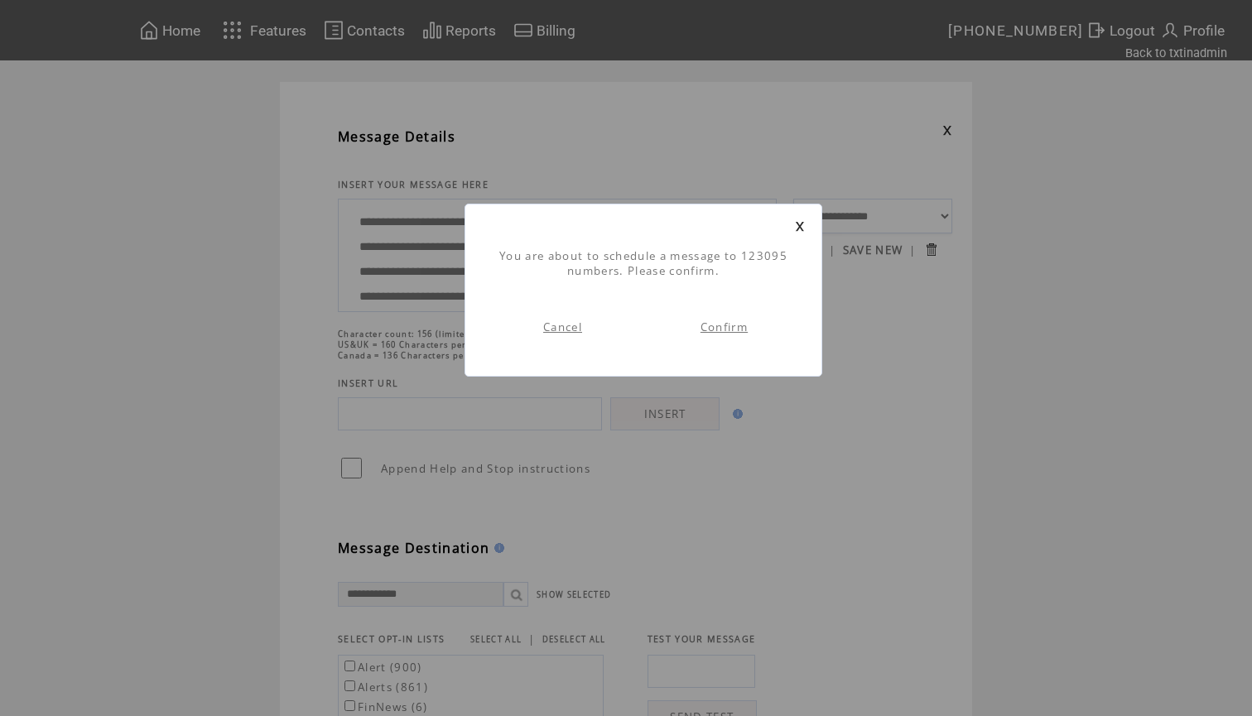
scroll to position [1, 0]
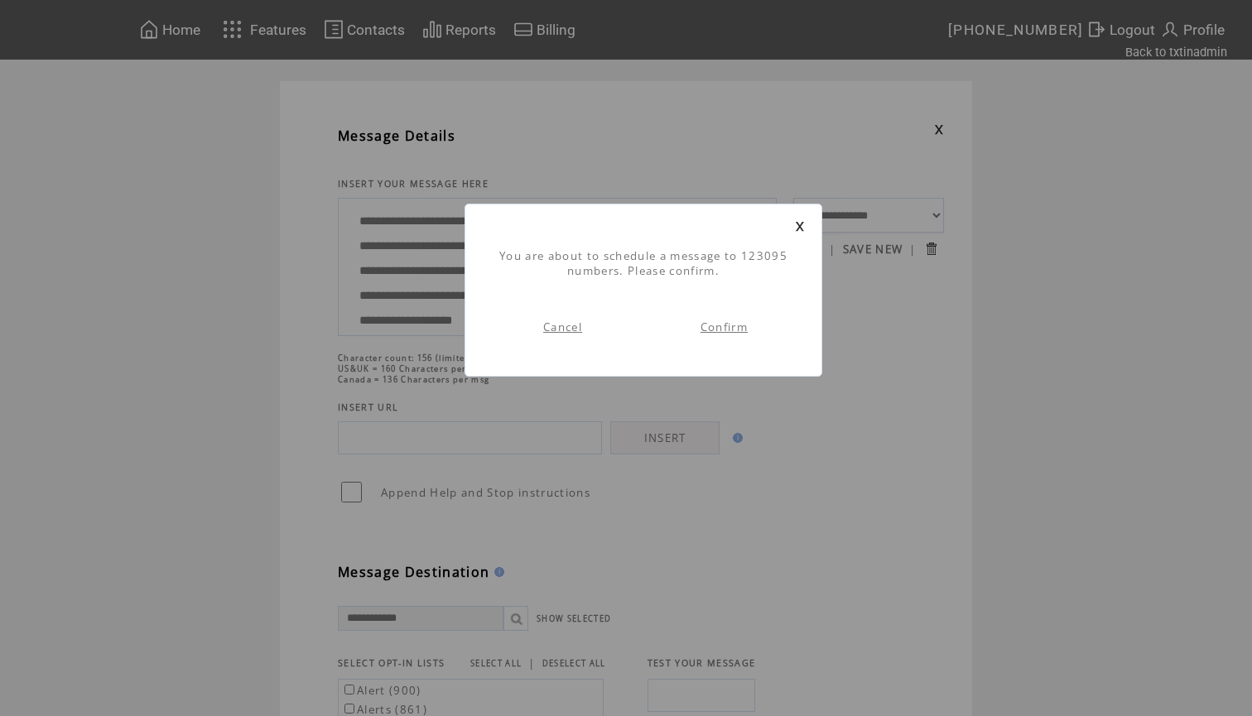
click at [728, 326] on link "Confirm" at bounding box center [723, 327] width 47 height 15
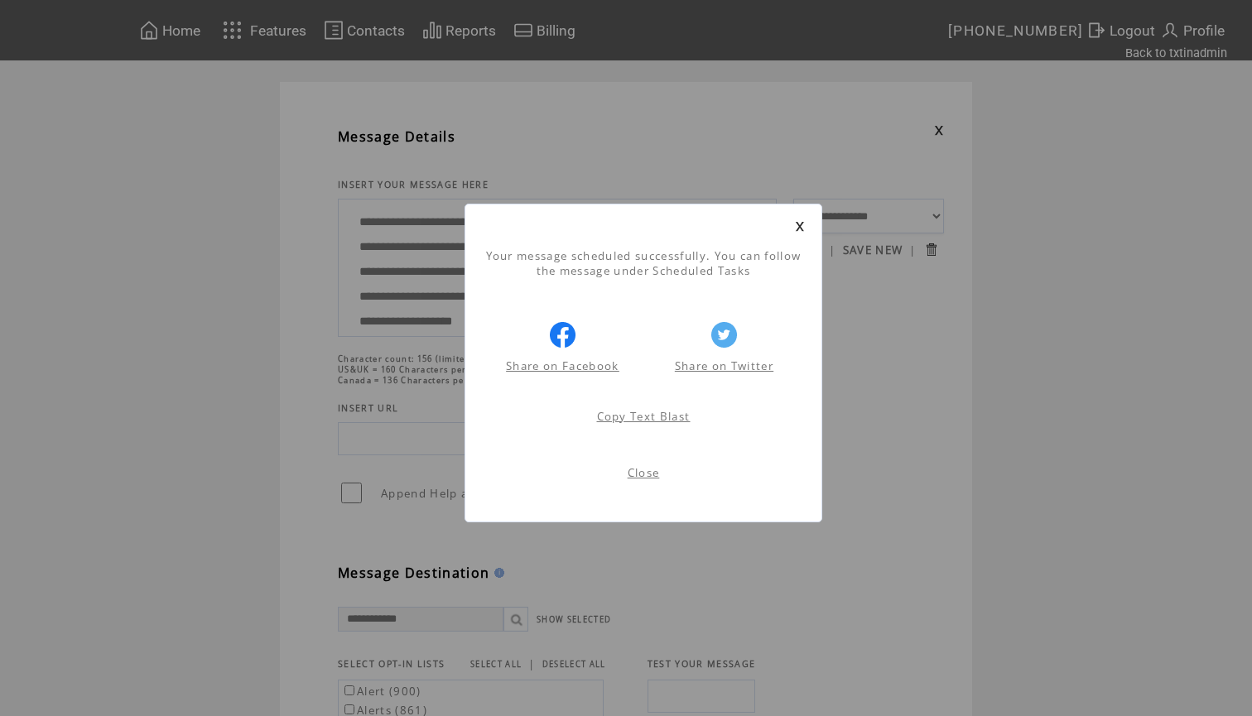
scroll to position [1, 0]
click at [795, 225] on link at bounding box center [800, 226] width 10 height 11
